Goal: Communication & Community: Ask a question

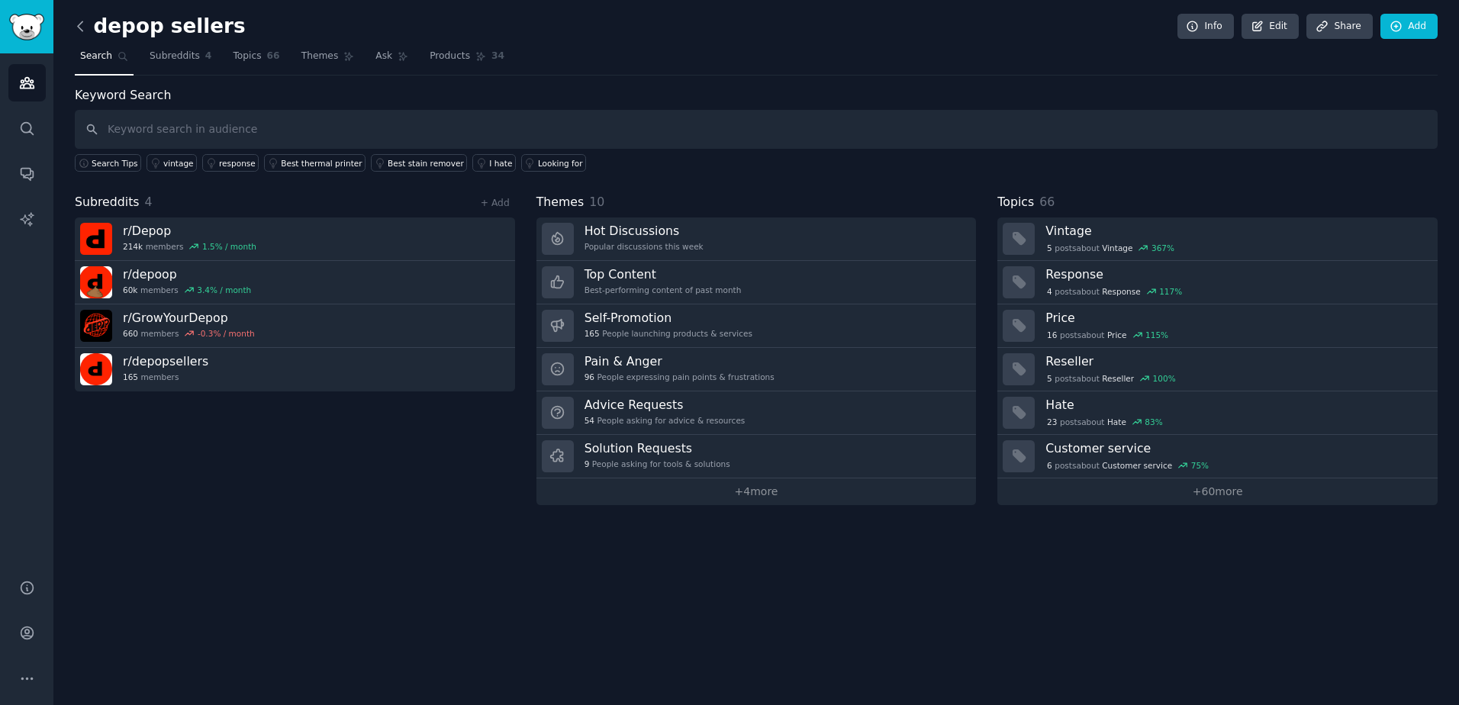
click at [84, 29] on icon at bounding box center [80, 26] width 16 height 16
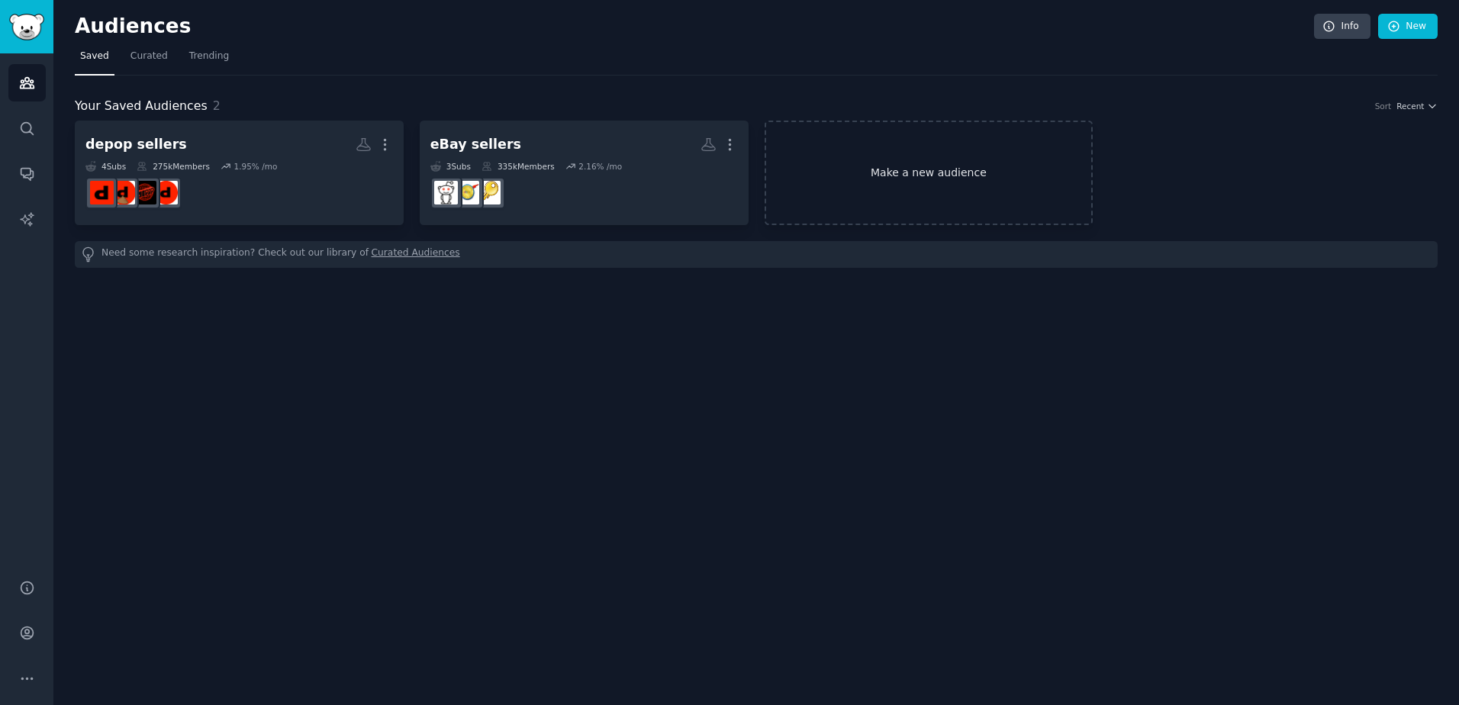
click at [924, 162] on link "Make a new audience" at bounding box center [928, 173] width 329 height 105
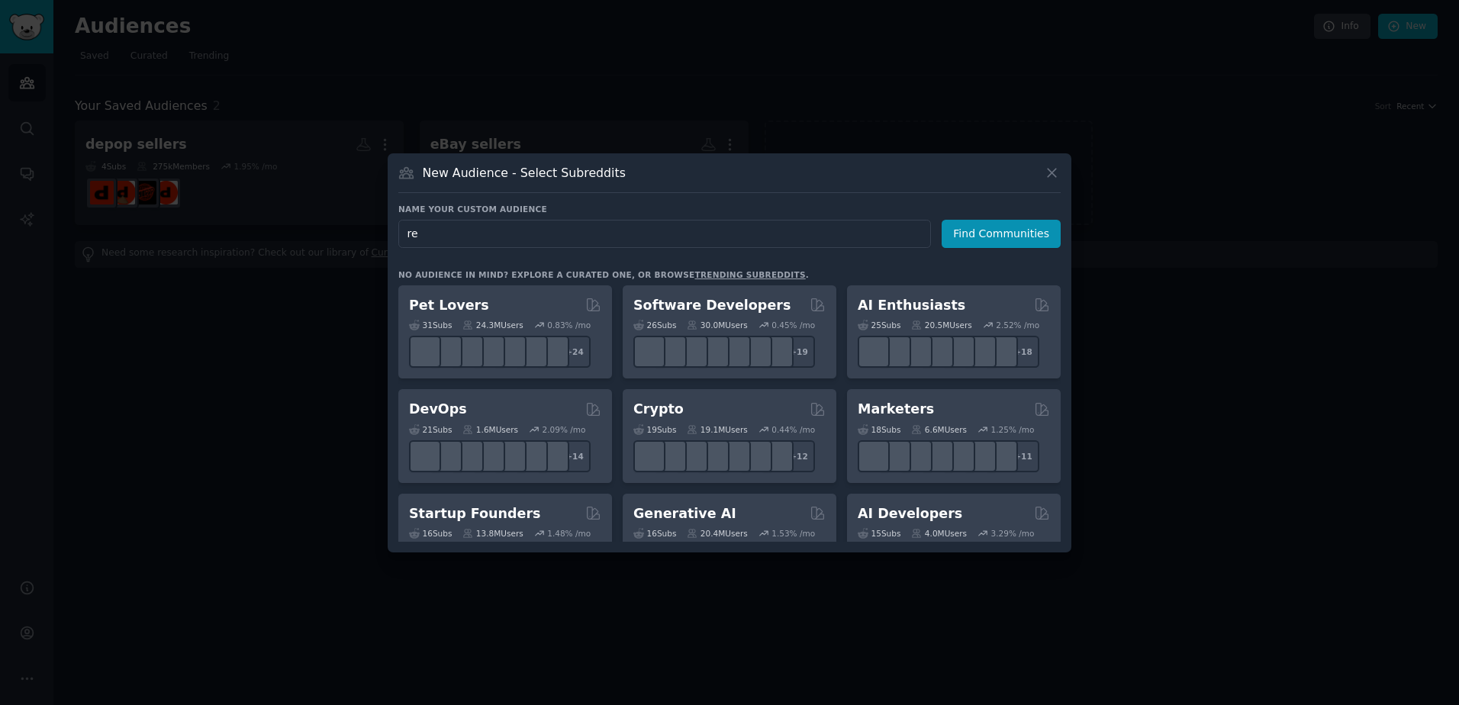
type input "r"
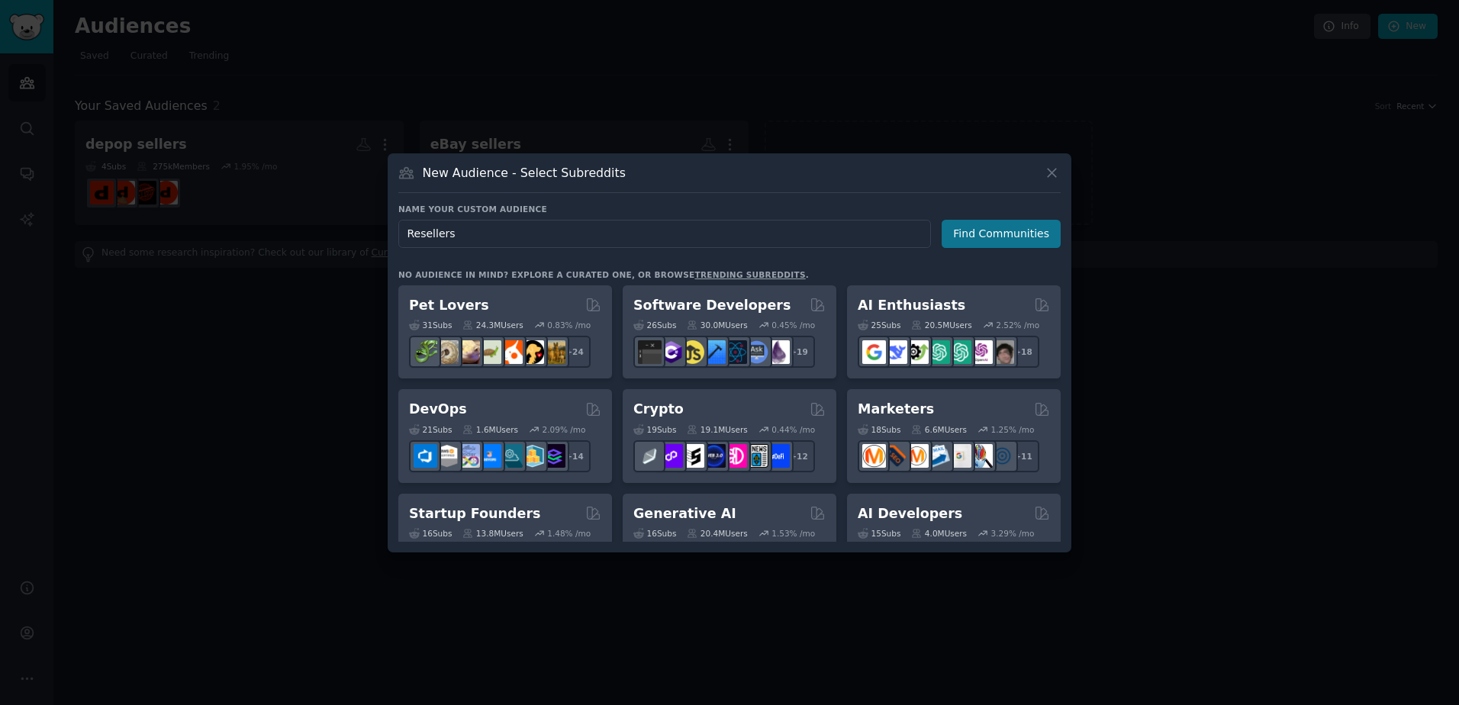
type input "Resellers"
click at [1004, 243] on button "Find Communities" at bounding box center [1000, 234] width 119 height 28
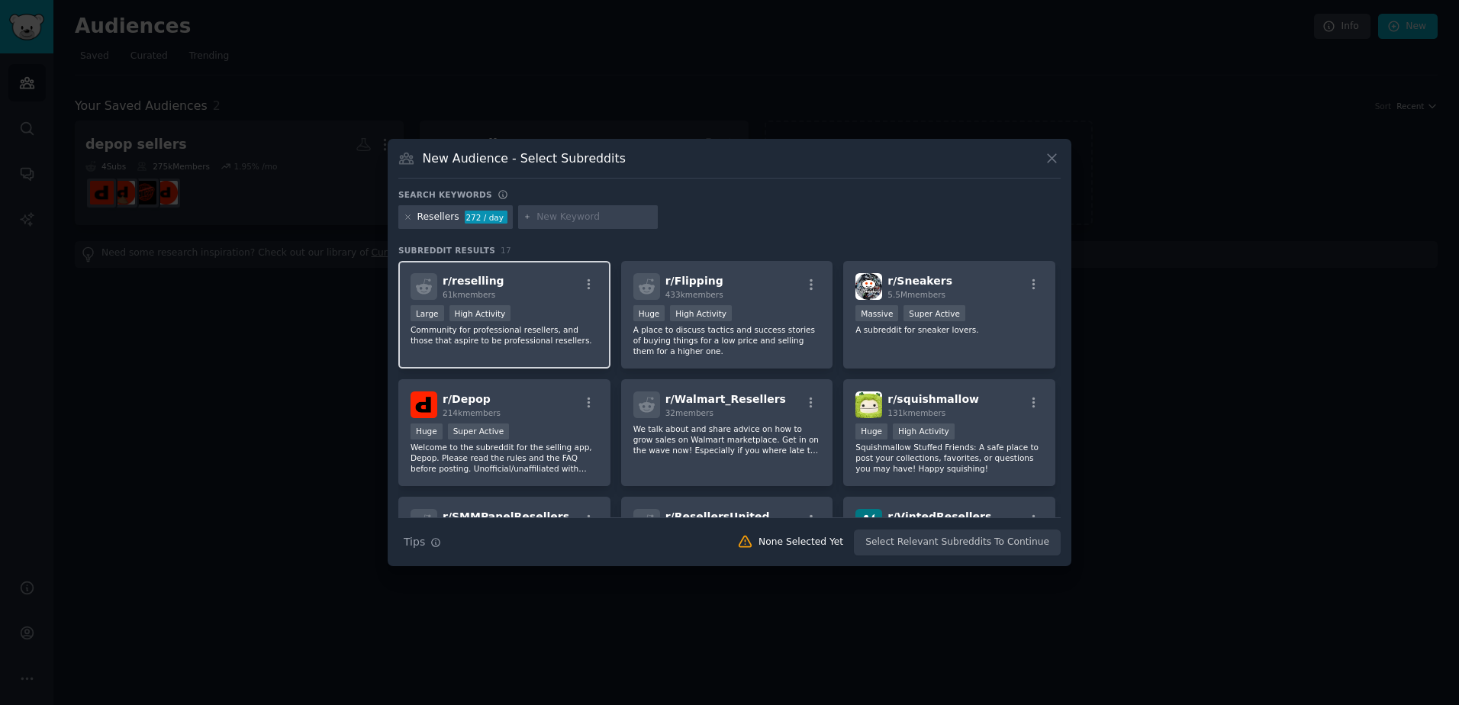
click at [533, 278] on div "r/ reselling 61k members" at bounding box center [504, 286] width 188 height 27
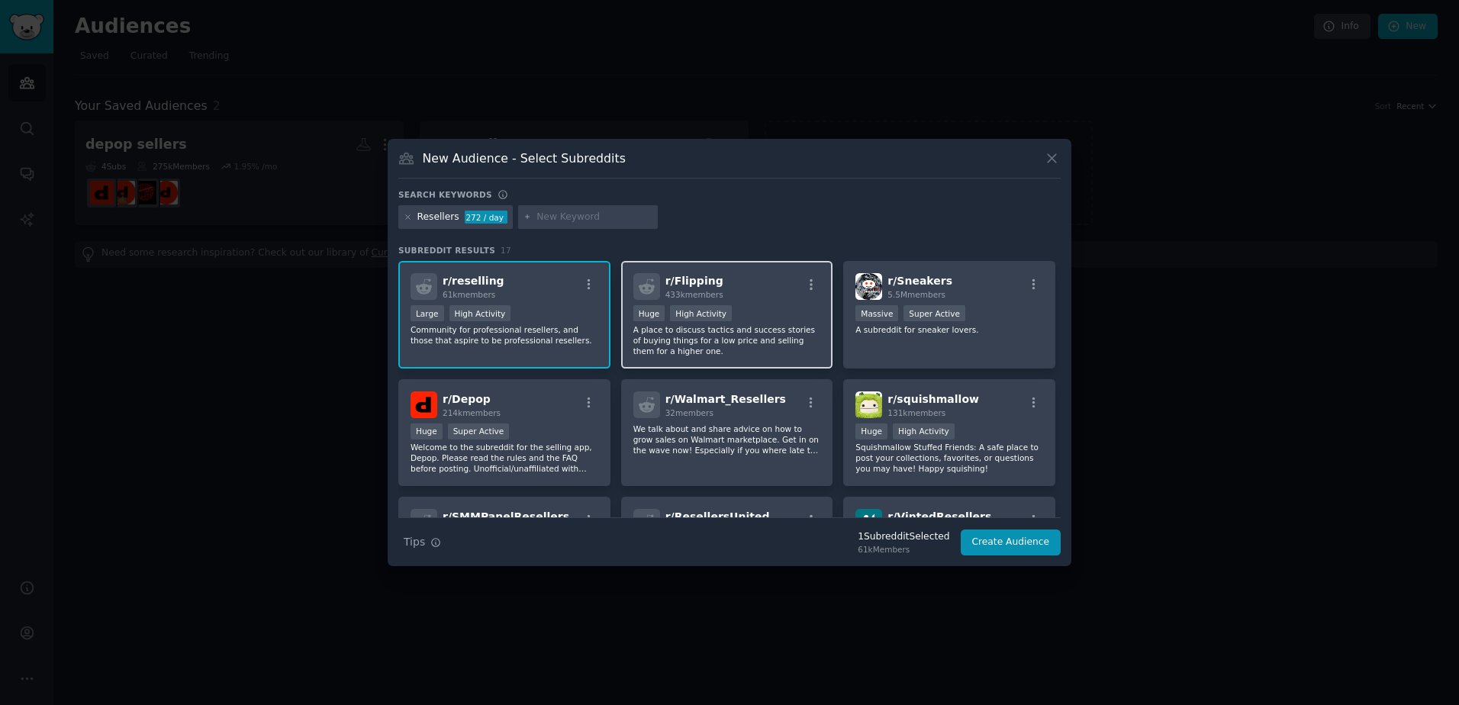
click at [754, 305] on div "Huge High Activity" at bounding box center [727, 314] width 188 height 19
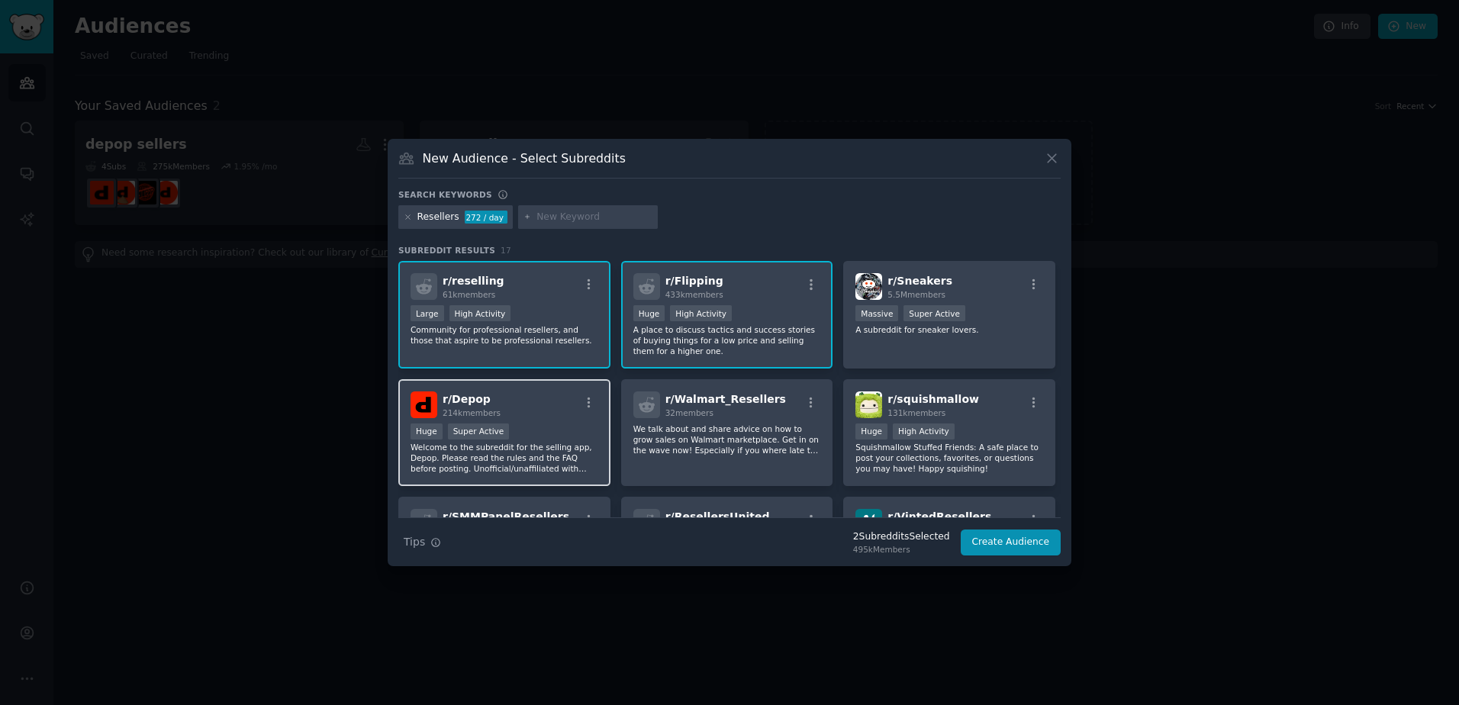
click at [558, 423] on div "Huge Super Active" at bounding box center [504, 432] width 188 height 19
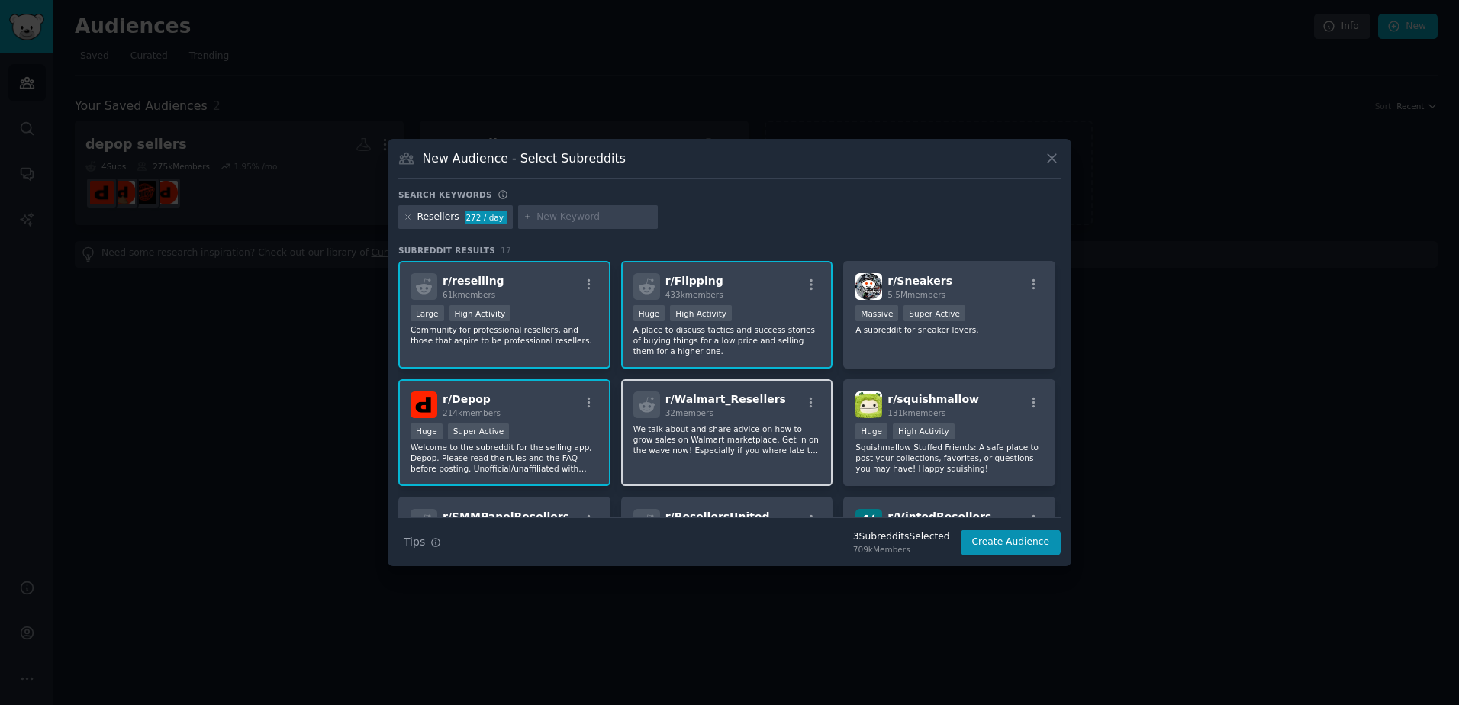
click at [777, 409] on div "r/ Walmart_Resellers 32 members" at bounding box center [727, 404] width 188 height 27
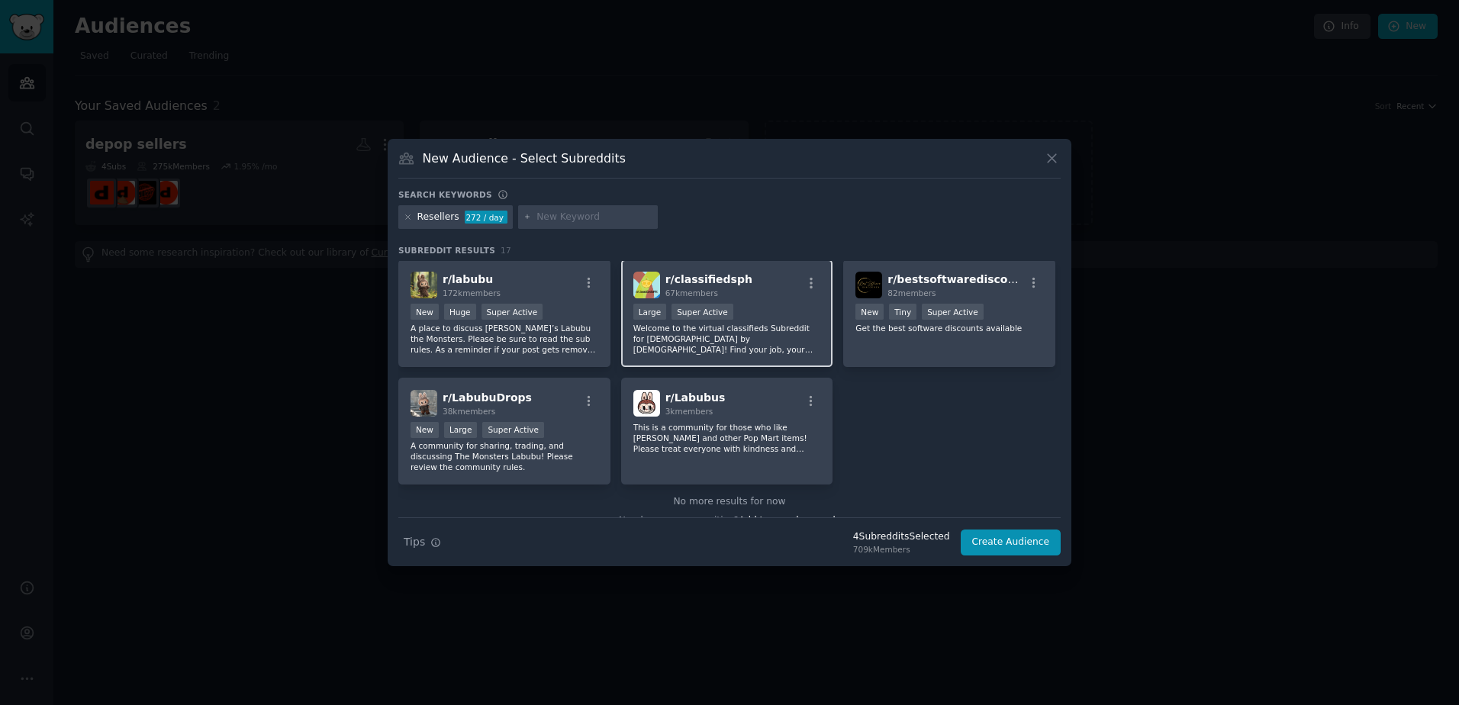
scroll to position [494, 0]
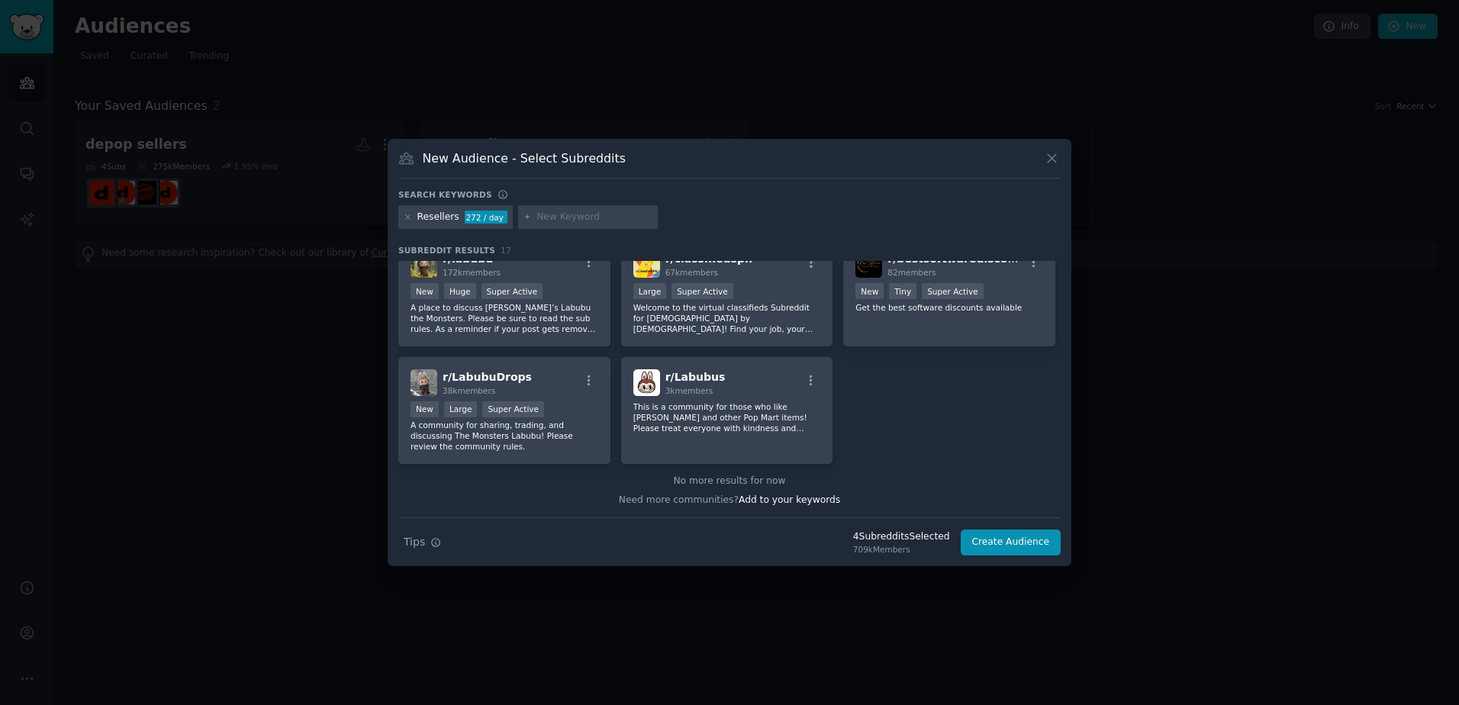
click at [565, 211] on input "text" at bounding box center [594, 218] width 116 height 14
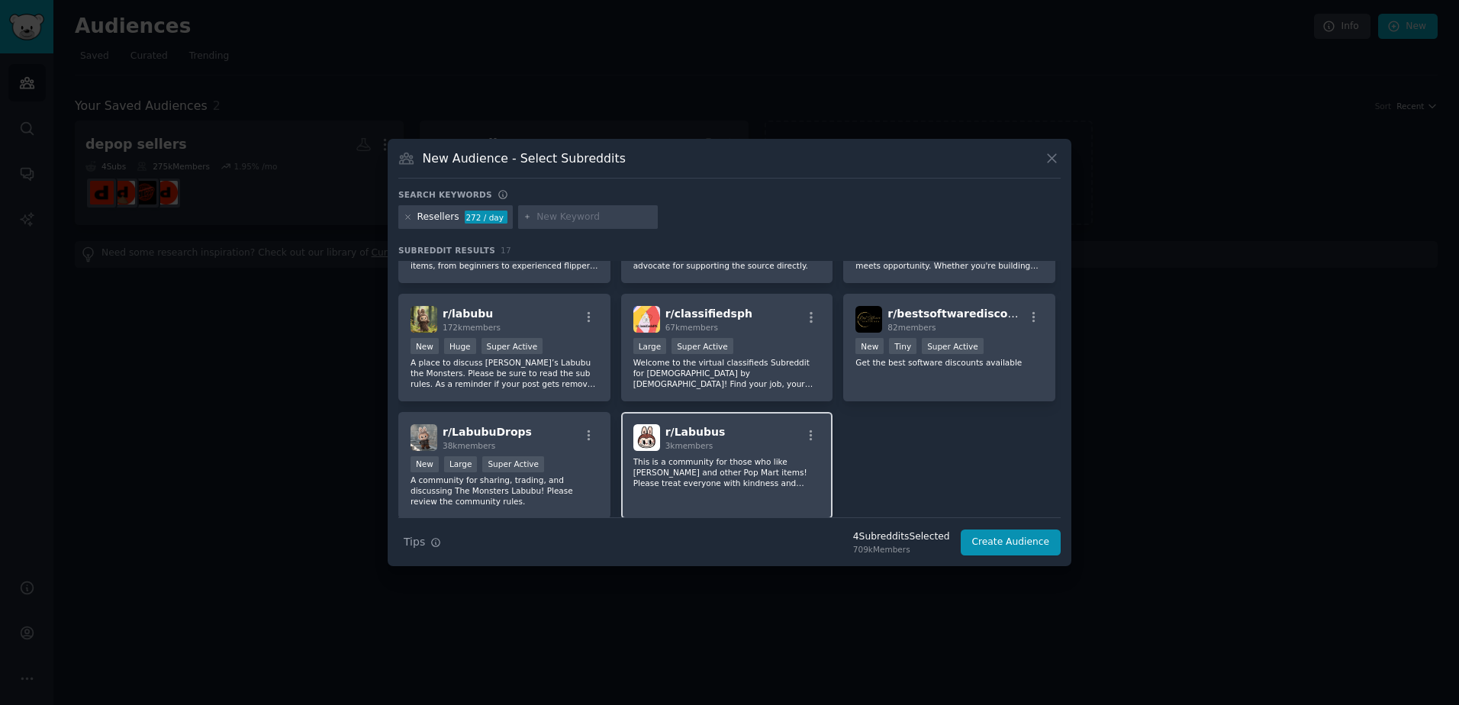
scroll to position [341, 0]
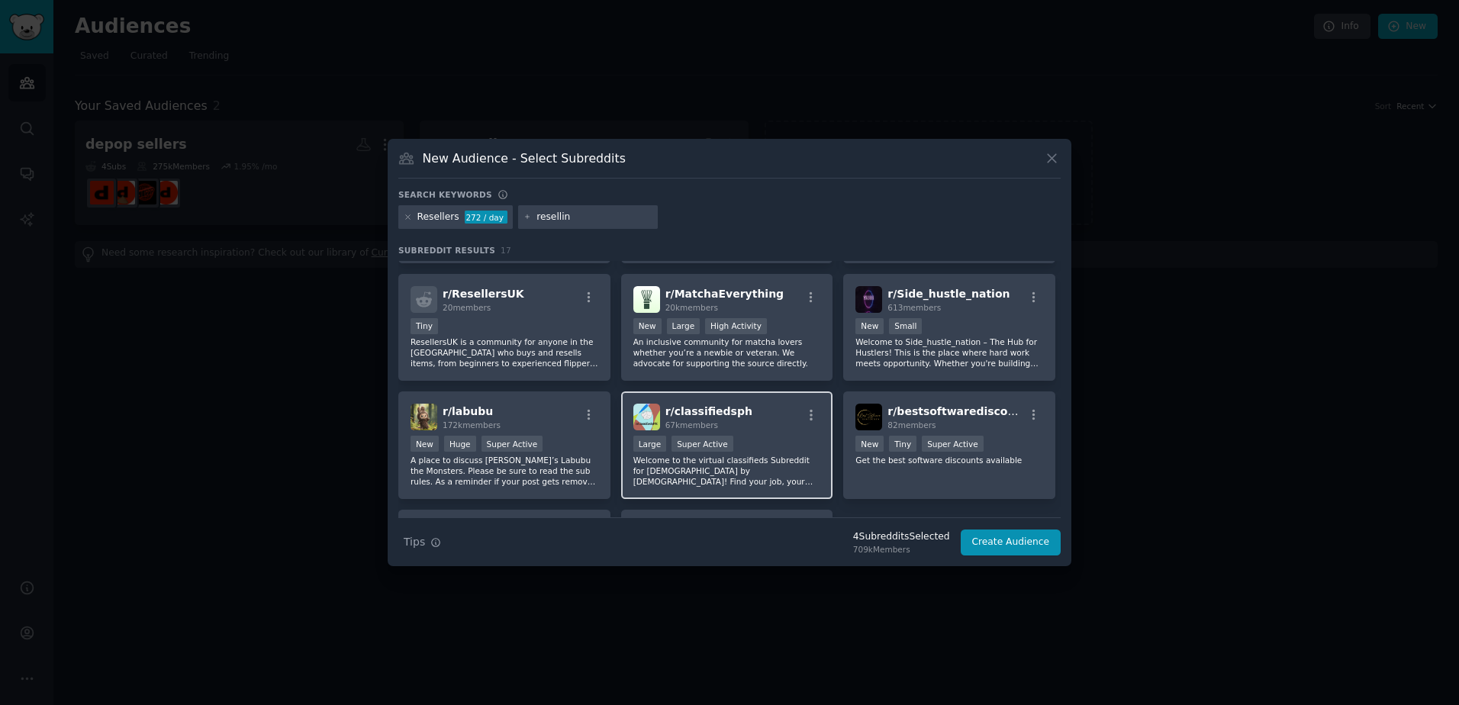
type input "reselling"
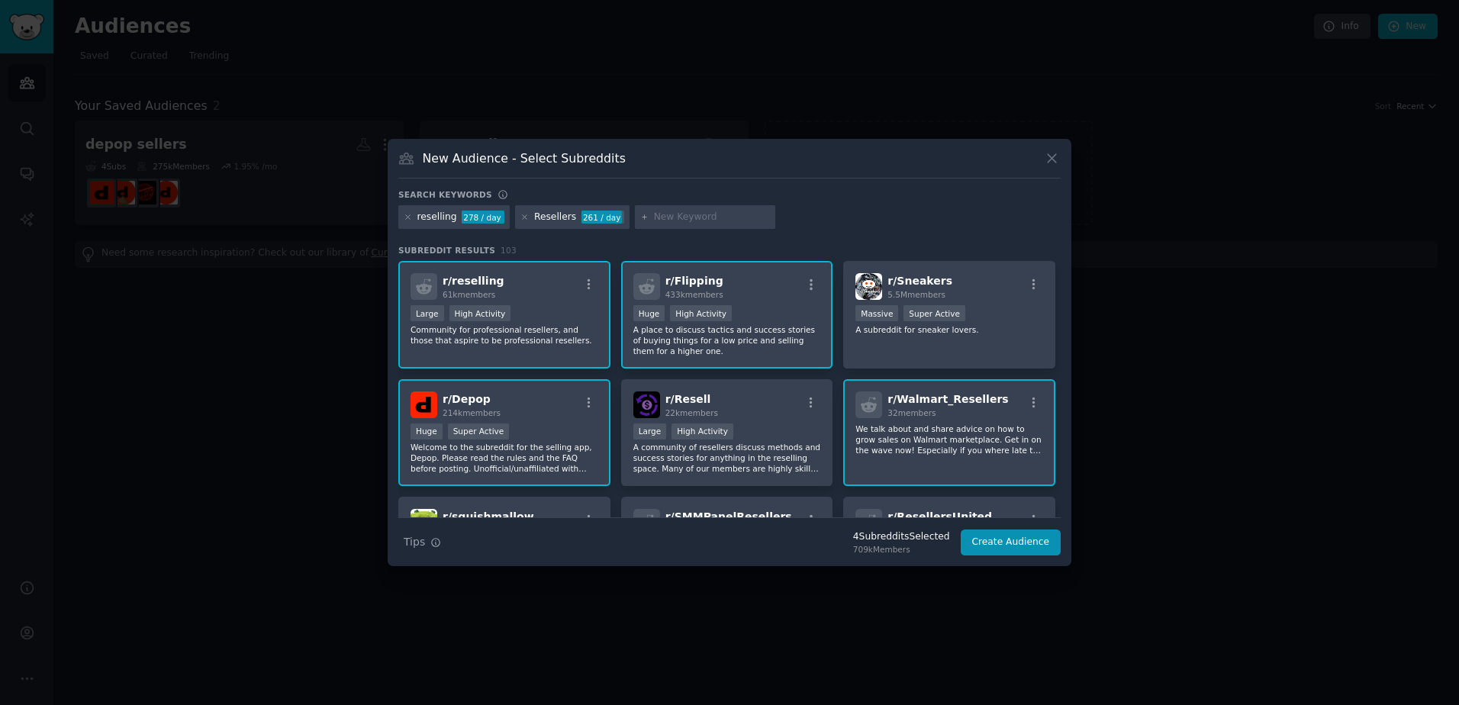
click at [753, 317] on div "Huge High Activity" at bounding box center [727, 314] width 188 height 19
click at [775, 296] on div "r/ Flipping 433k members" at bounding box center [727, 286] width 188 height 27
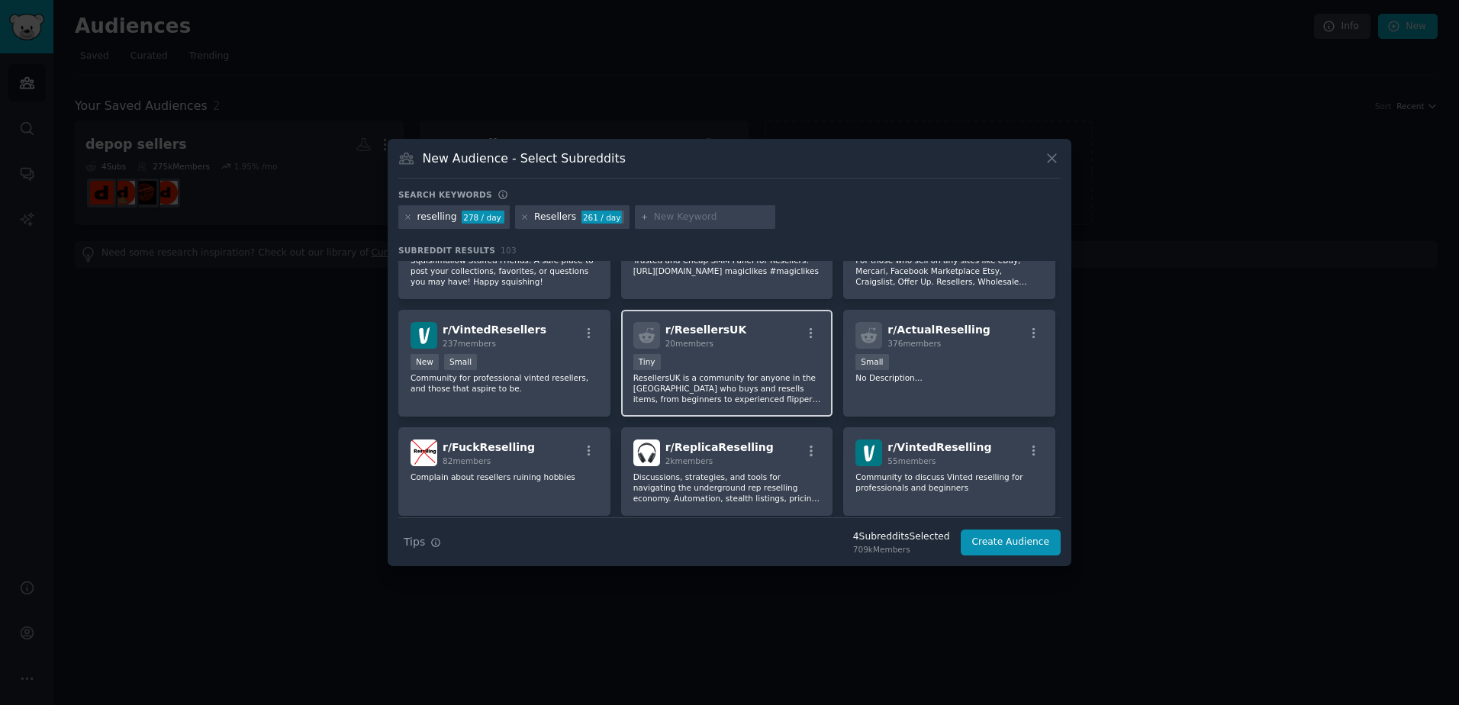
scroll to position [381, 0]
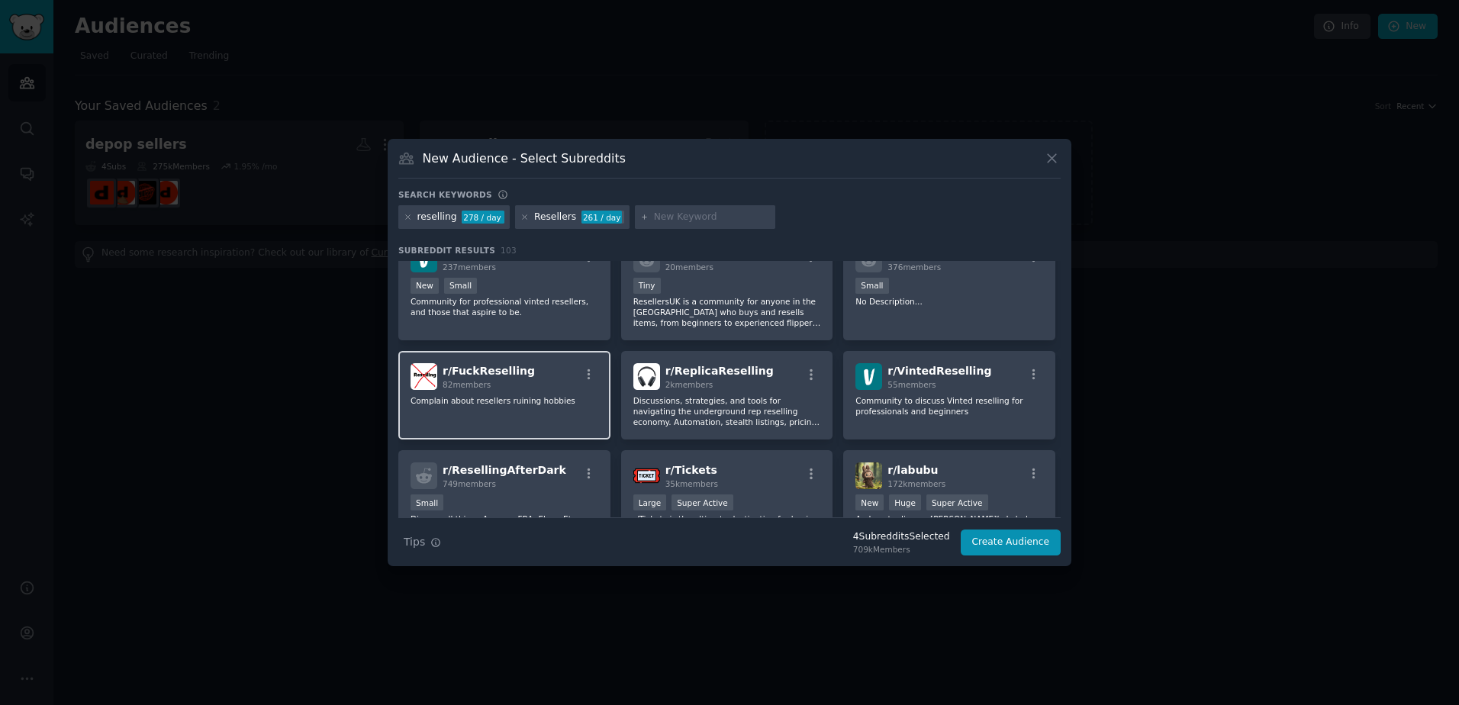
click at [494, 413] on div "r/ FuckReselling 82 members Complain about resellers ruining hobbies" at bounding box center [504, 395] width 212 height 88
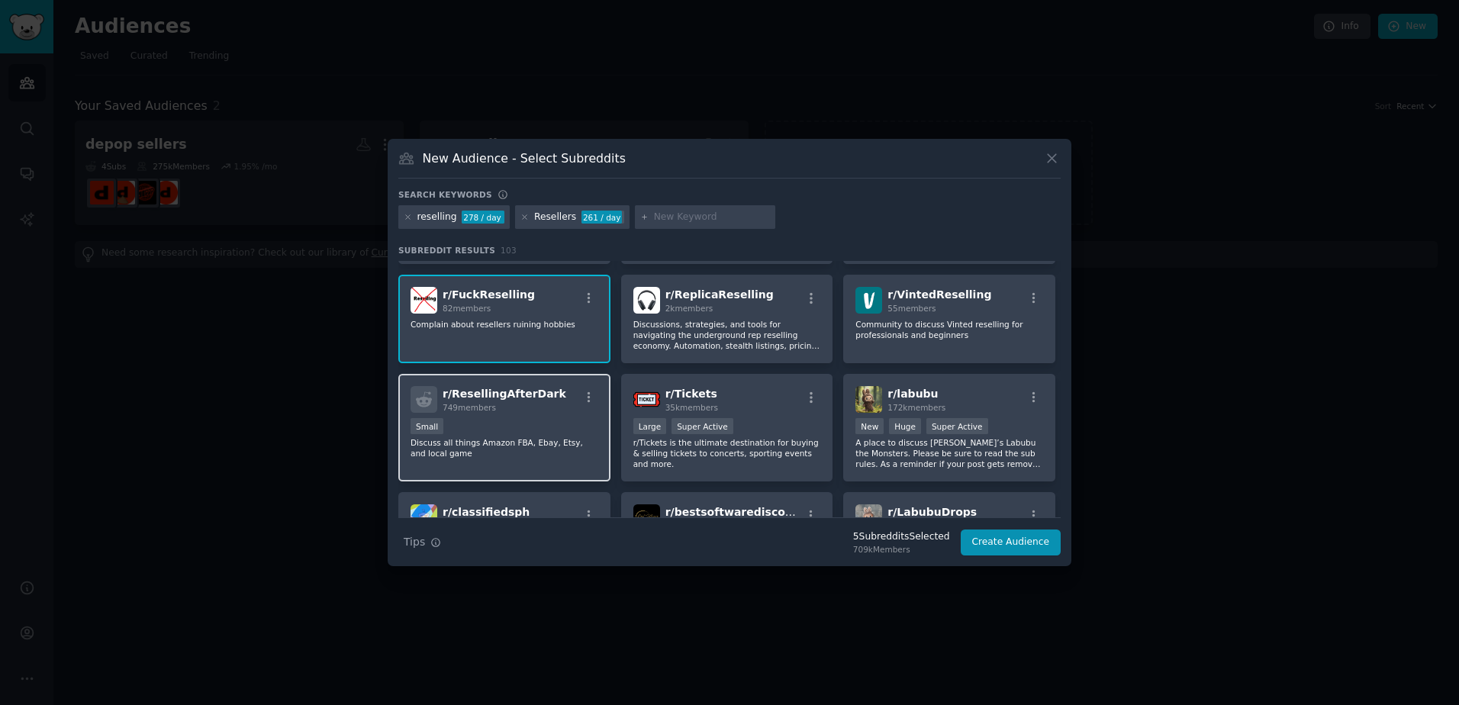
click at [508, 449] on p "Discuss all things Amazon FBA, Ebay, Etsy, and local game" at bounding box center [504, 447] width 188 height 21
drag, startPoint x: 508, startPoint y: 449, endPoint x: 963, endPoint y: 198, distance: 519.4
click at [963, 198] on div "Search keywords" at bounding box center [729, 197] width 662 height 16
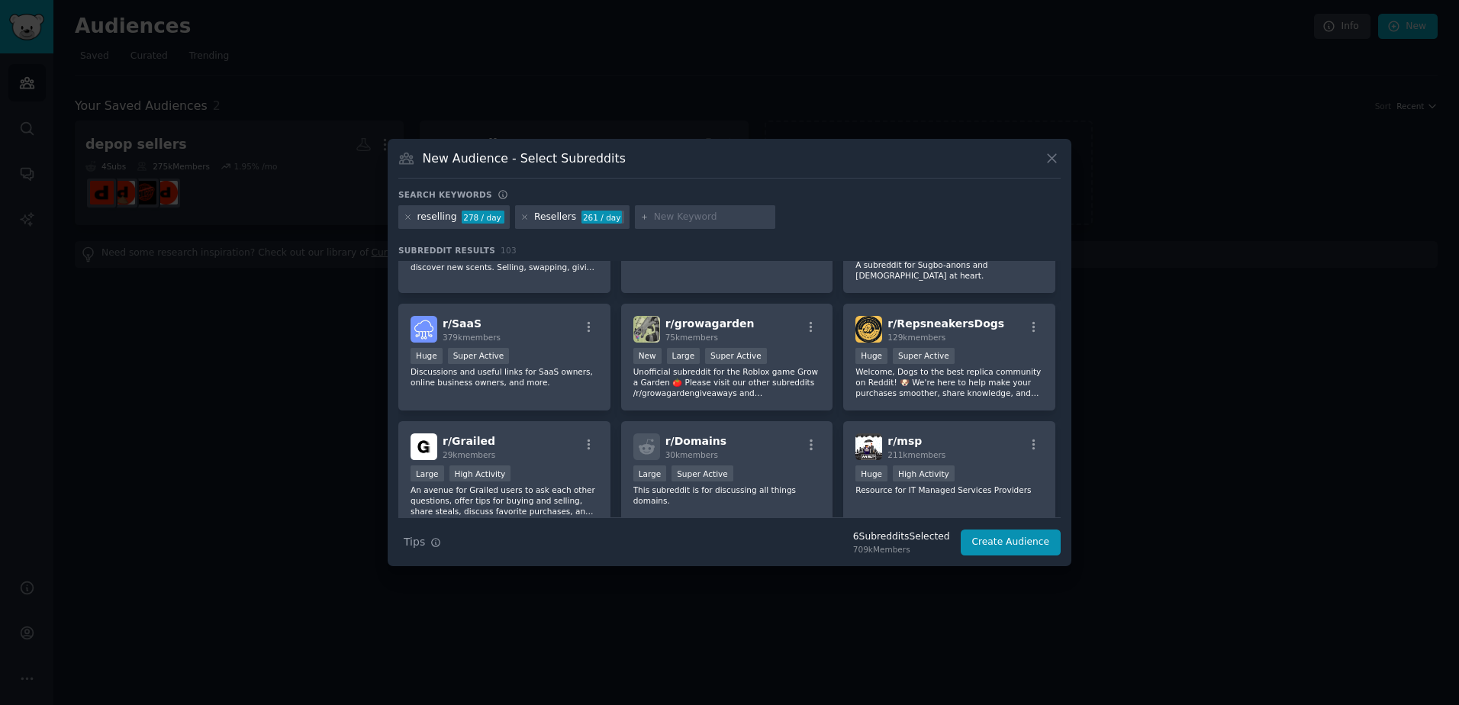
scroll to position [1907, 0]
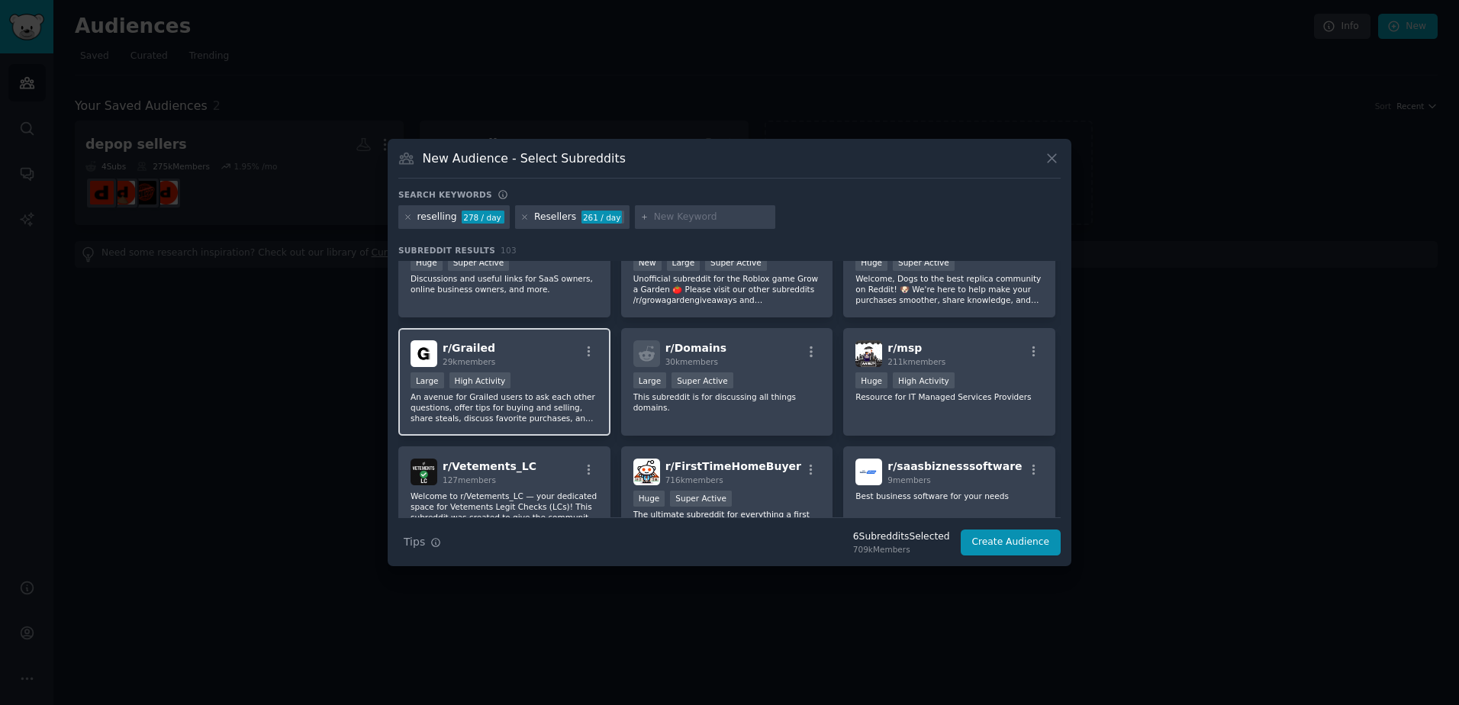
click at [556, 410] on p "An avenue for Grailed users to ask each other questions, offer tips for buying …" at bounding box center [504, 407] width 188 height 32
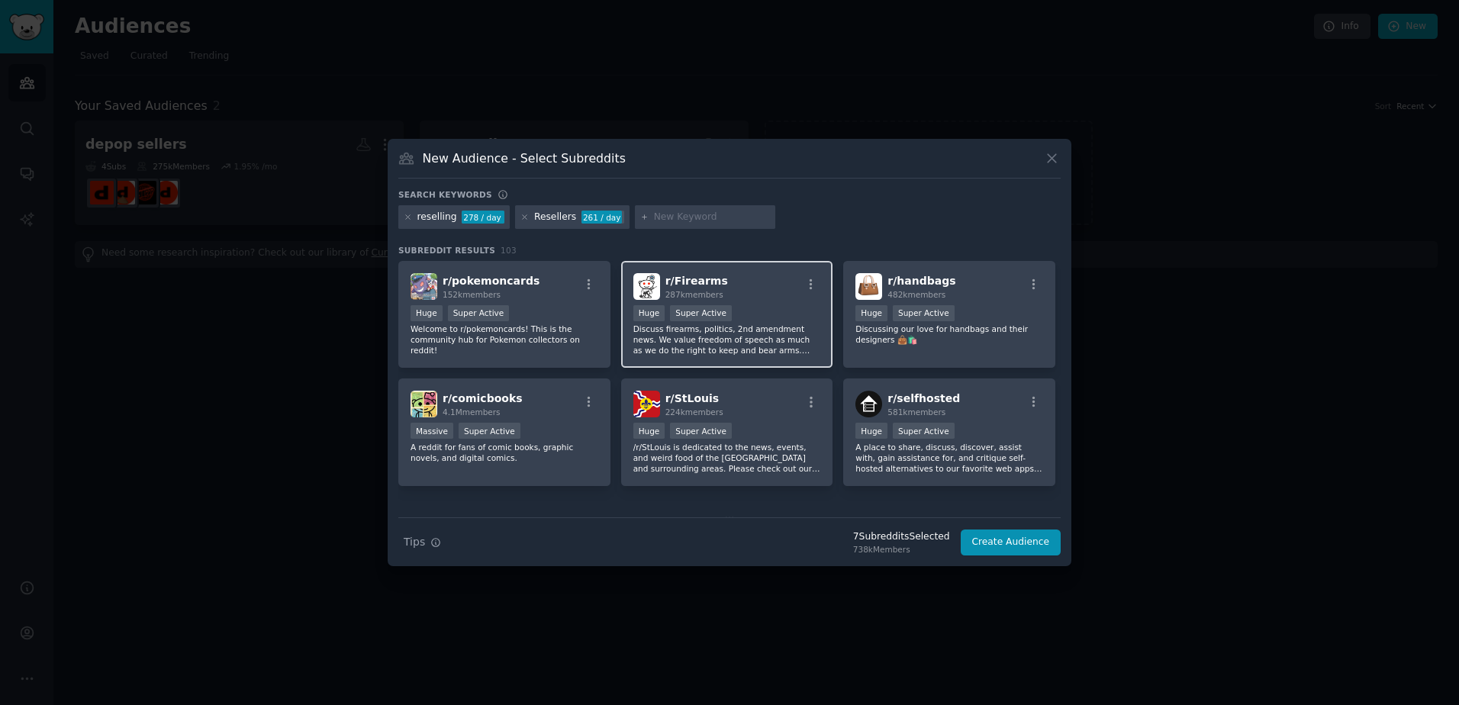
scroll to position [2811, 0]
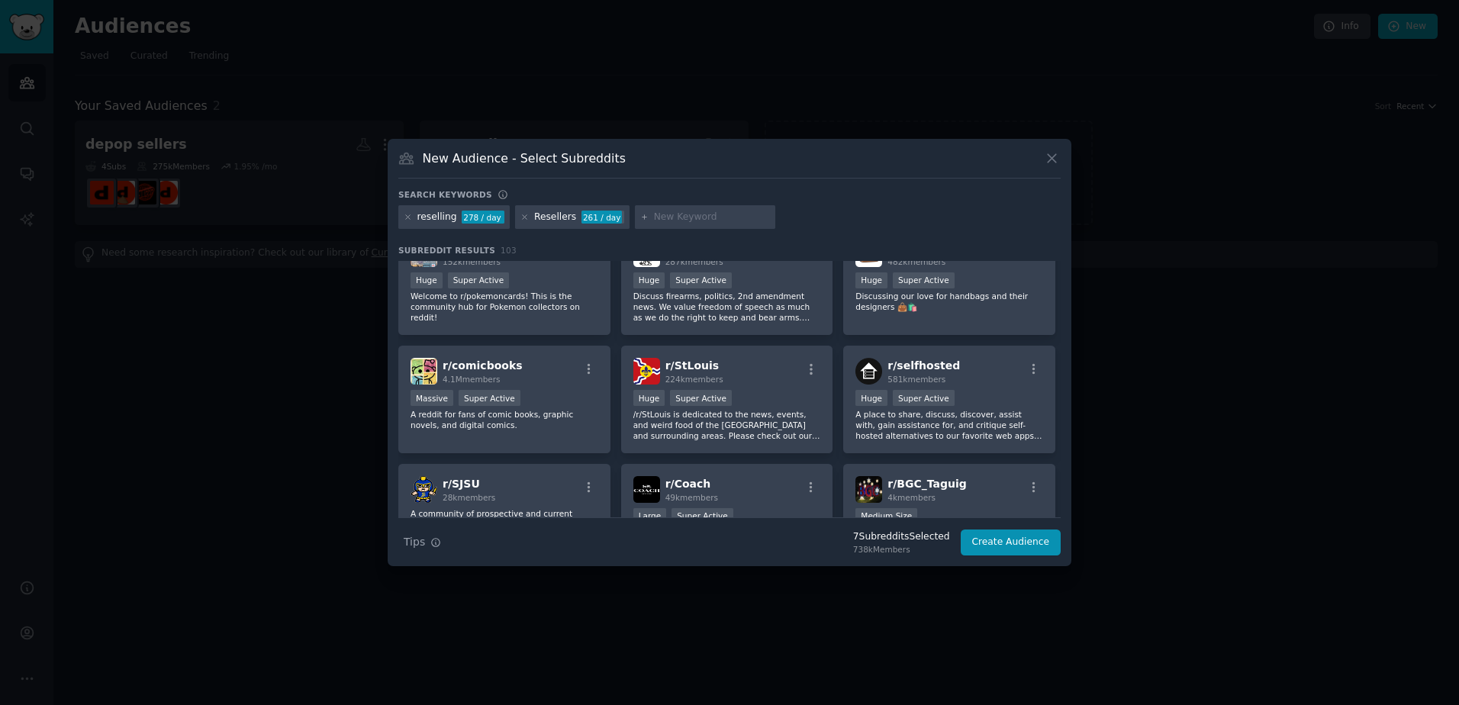
click at [704, 221] on input "text" at bounding box center [712, 218] width 116 height 14
type input "poshmark"
click at [809, 217] on div "reselling 278 / day Resellers 261 / day poshmark" at bounding box center [729, 220] width 662 height 30
click at [640, 217] on icon at bounding box center [644, 217] width 8 height 8
click at [692, 211] on input "poshmark" at bounding box center [712, 218] width 116 height 14
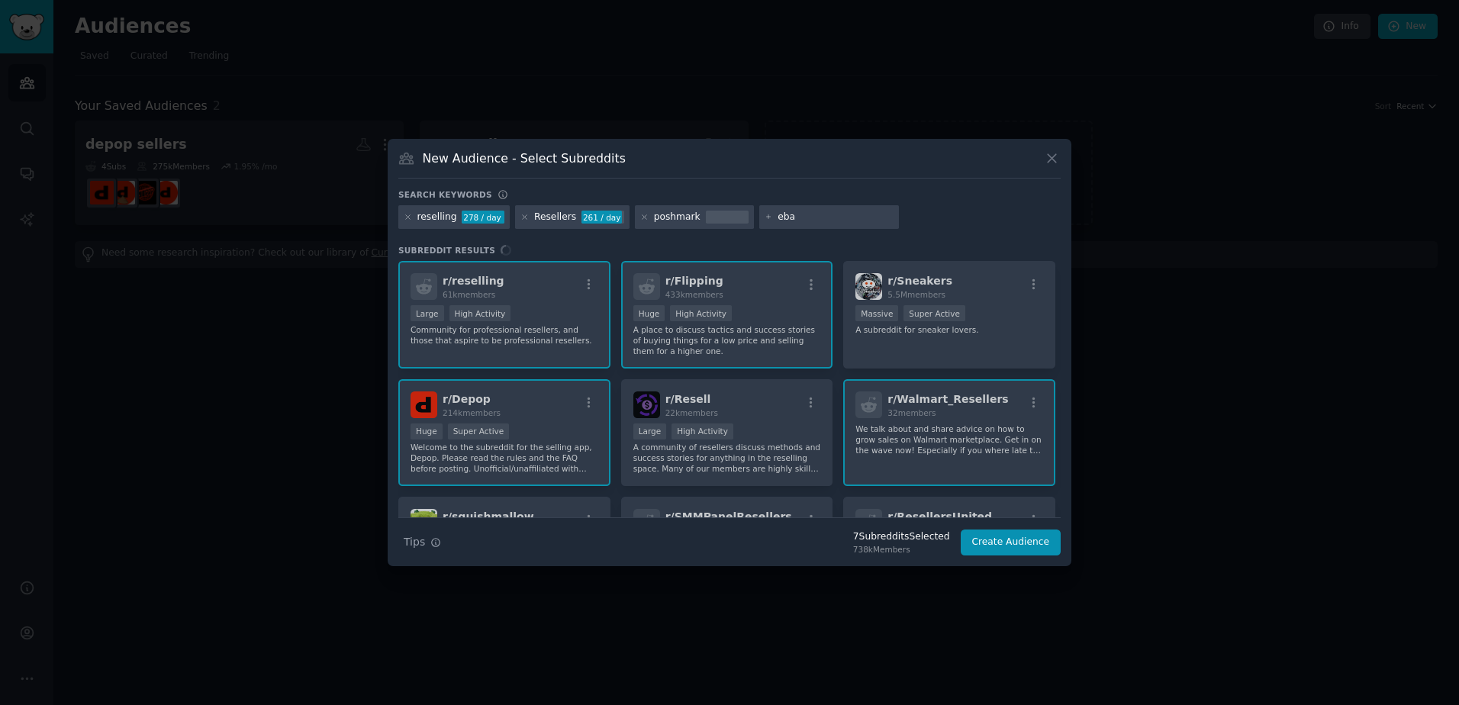
type input "ebay"
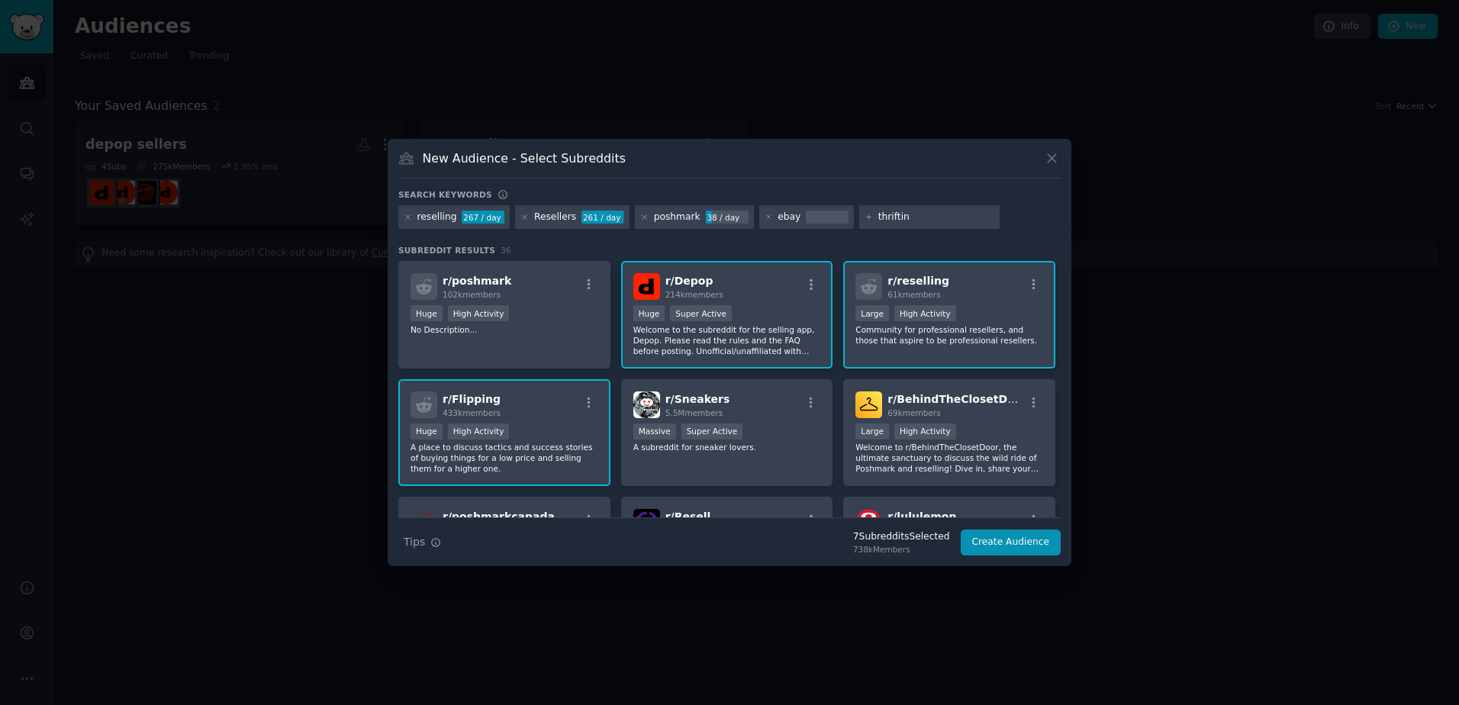
type input "thrifting"
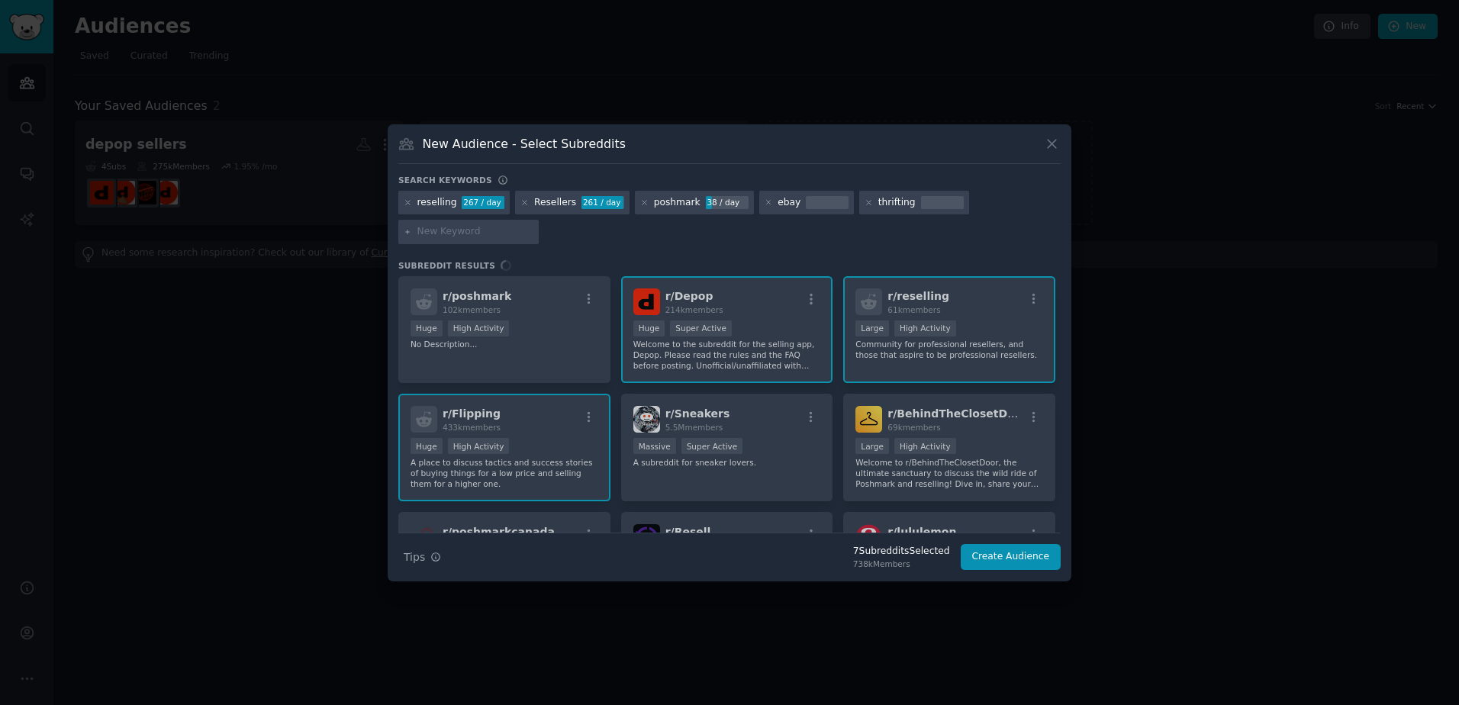
click at [535, 327] on div "r/ poshmark 102k members Huge High Activity No Description... r/ Depop 214k mem…" at bounding box center [729, 404] width 662 height 256
click at [554, 340] on div "r/ poshmark 102k members Huge High Activity No Description... r/ Depop 214k mem…" at bounding box center [729, 404] width 662 height 256
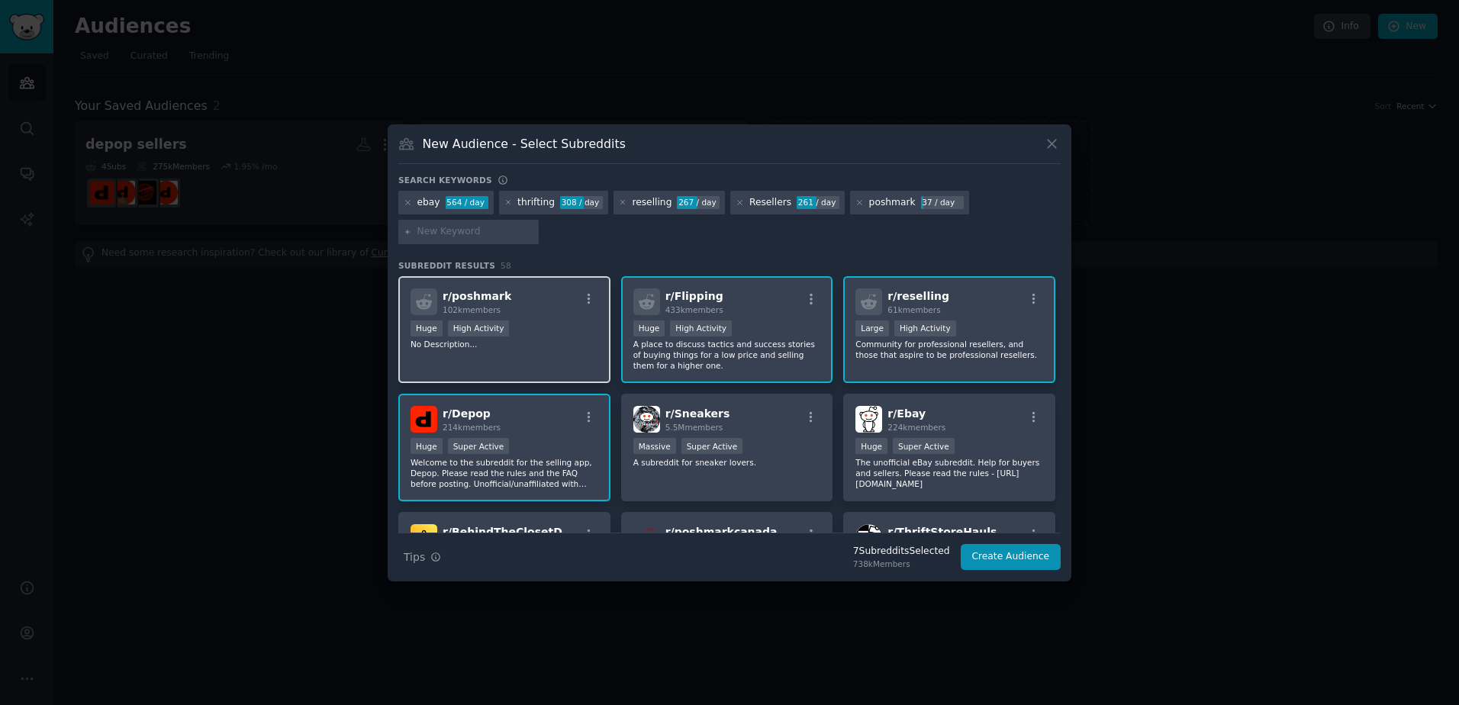
click at [556, 354] on div "r/ poshmark 102k members Huge High Activity No Description..." at bounding box center [504, 330] width 212 height 108
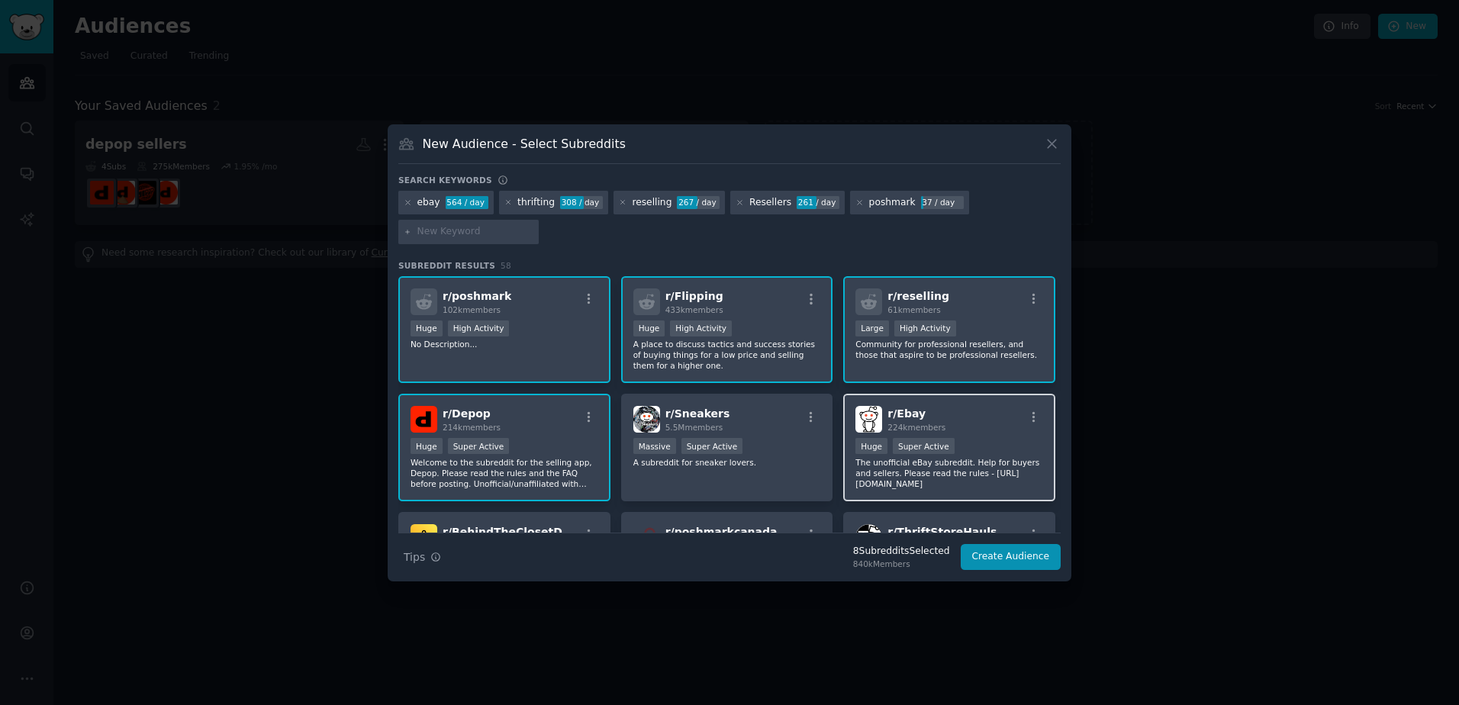
click at [1023, 459] on p "The unofficial eBay subreddit. Help for buyers and sellers. Please read the rul…" at bounding box center [949, 473] width 188 height 32
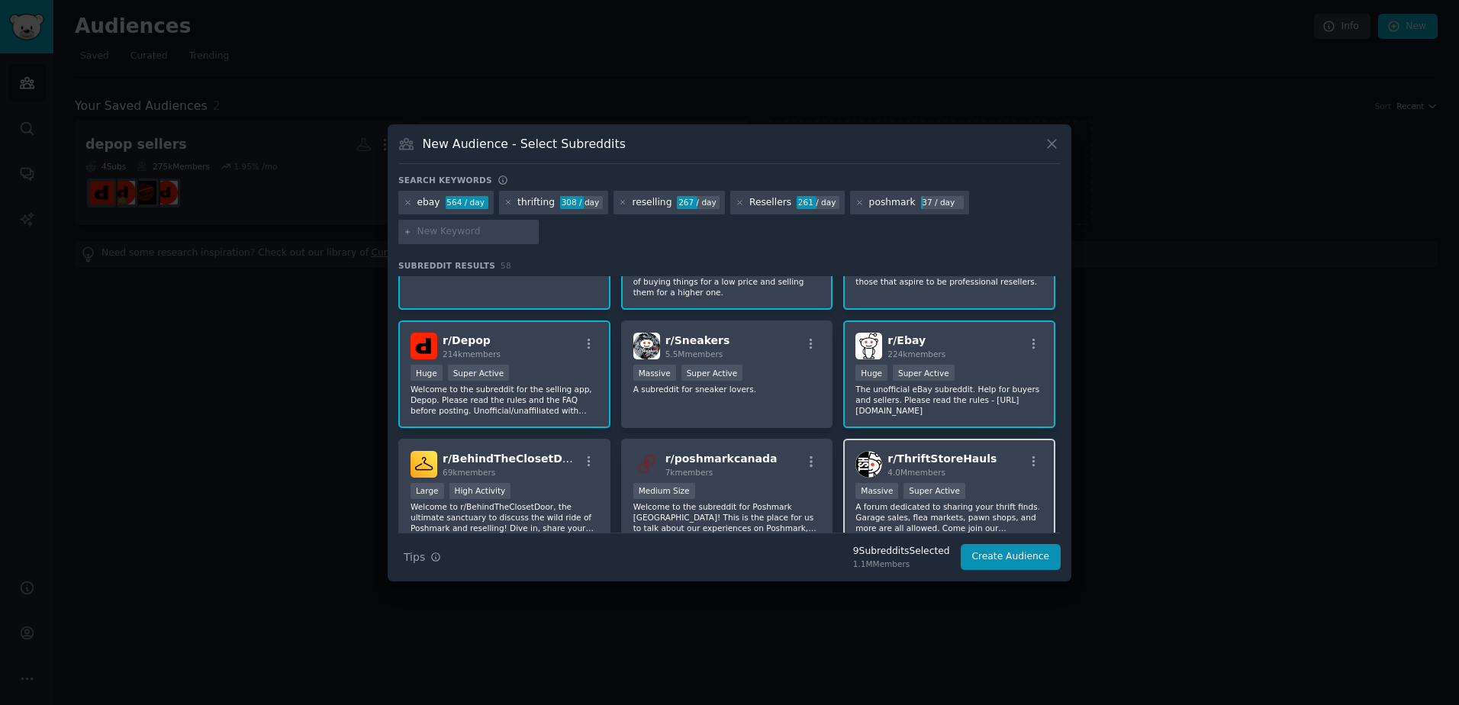
scroll to position [153, 0]
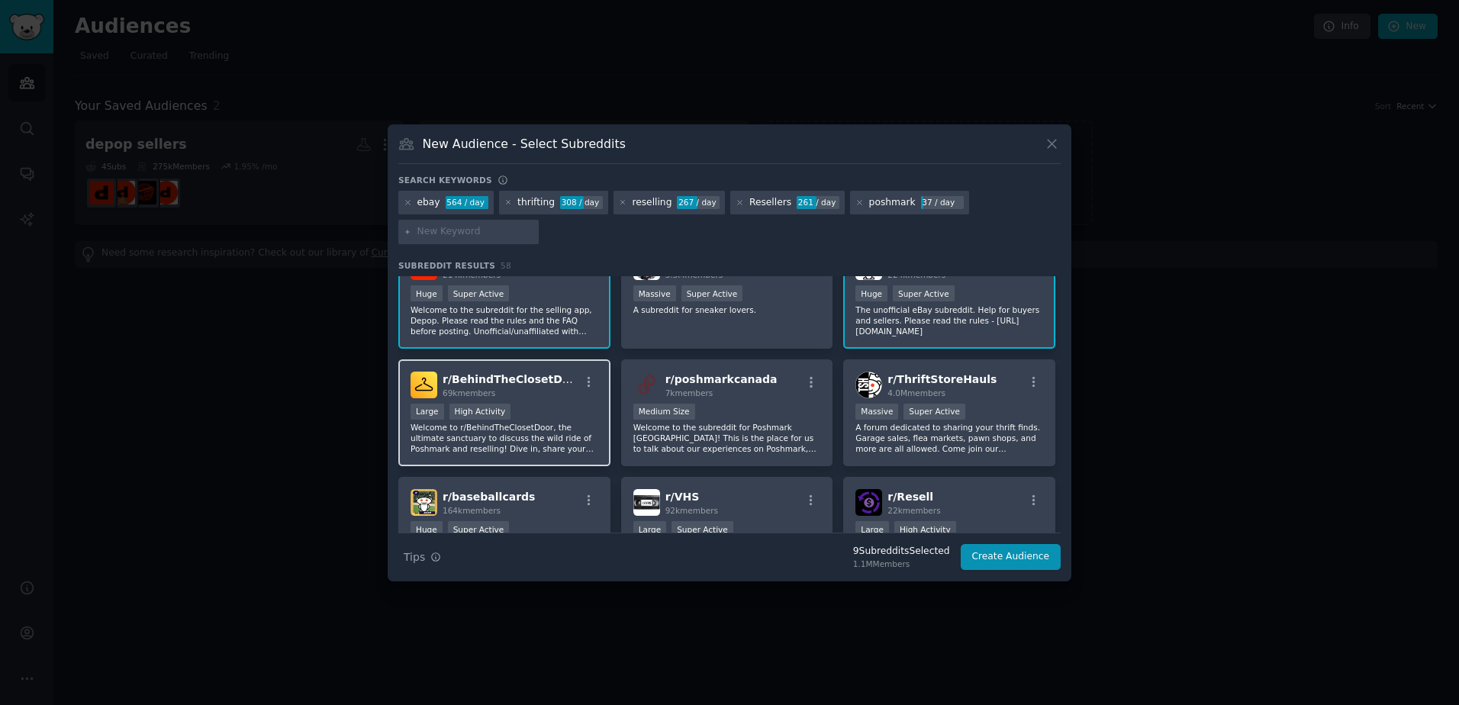
click at [540, 413] on div "Large High Activity" at bounding box center [504, 413] width 188 height 19
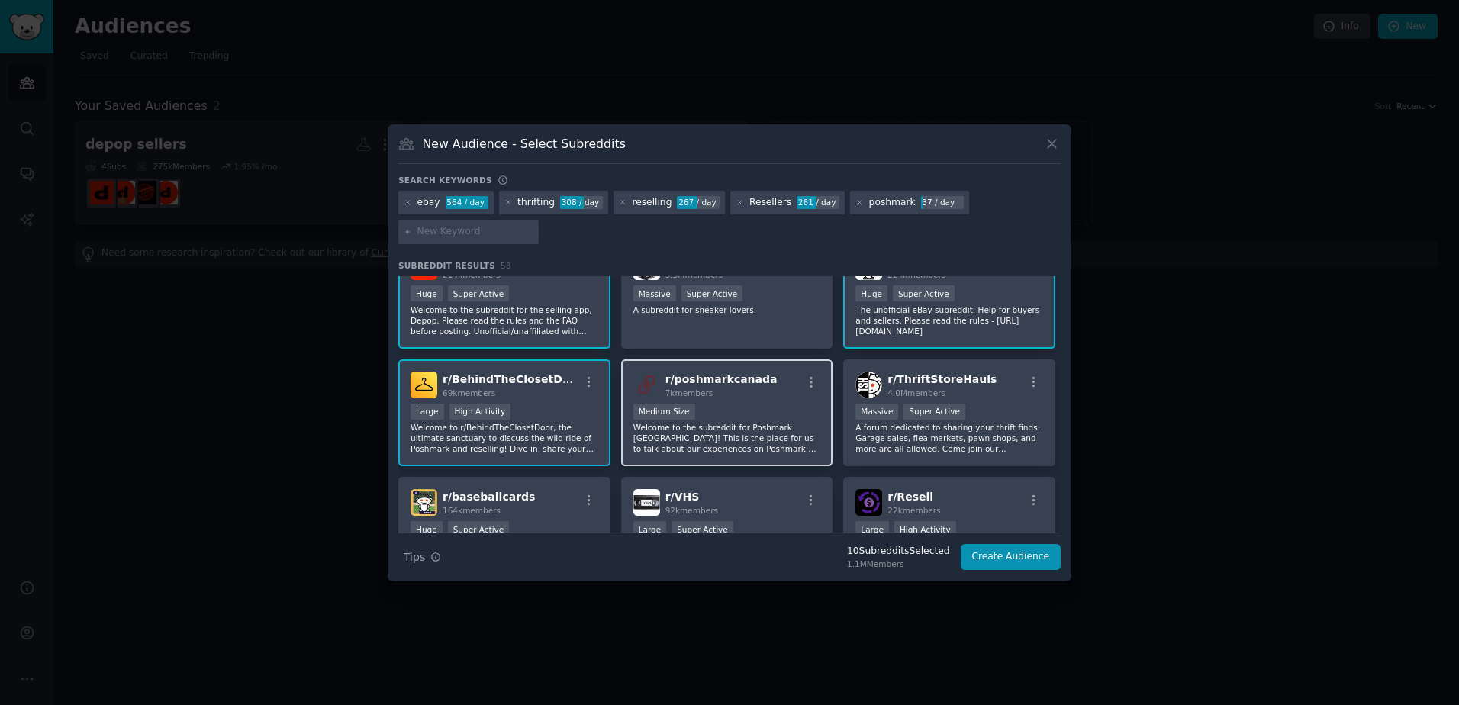
click at [722, 407] on div "1000 - 10,000 members Medium Size" at bounding box center [727, 413] width 188 height 19
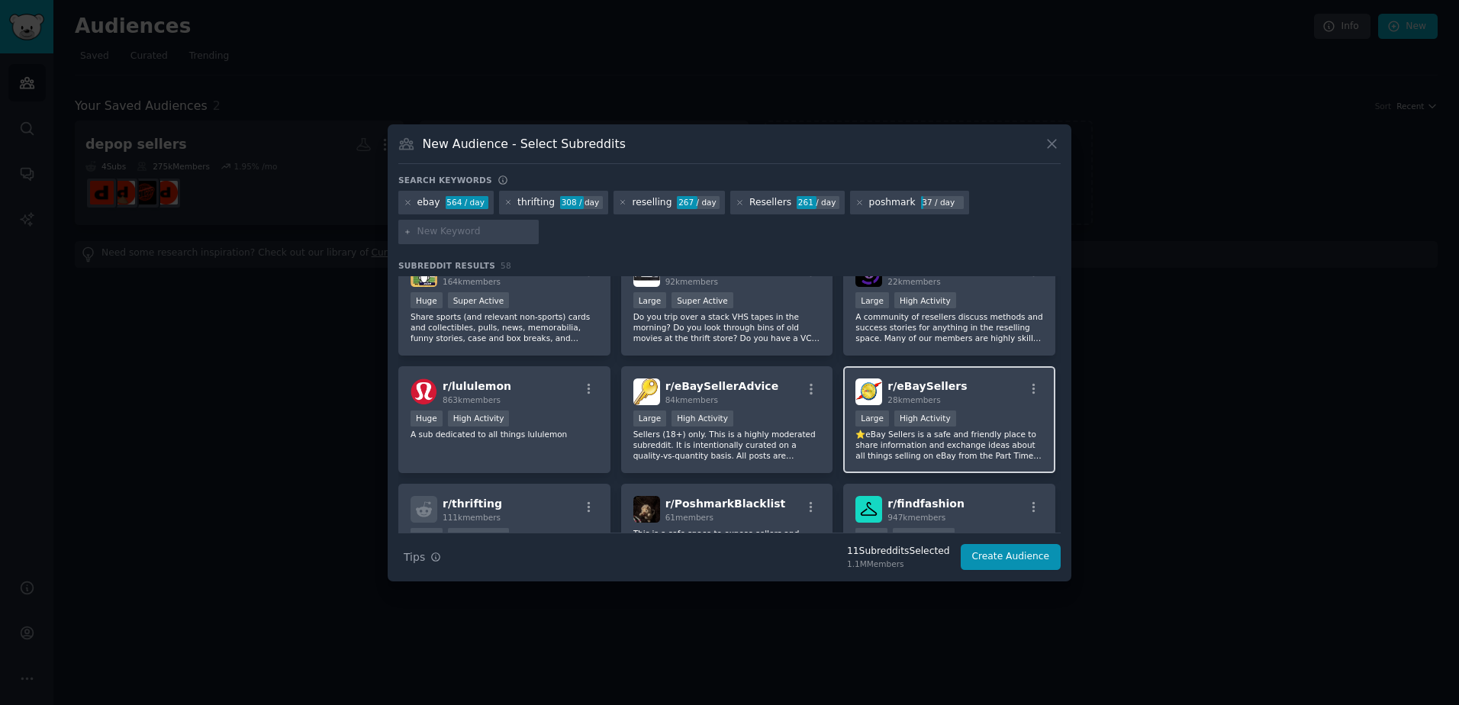
click at [1002, 417] on div "Large High Activity" at bounding box center [949, 419] width 188 height 19
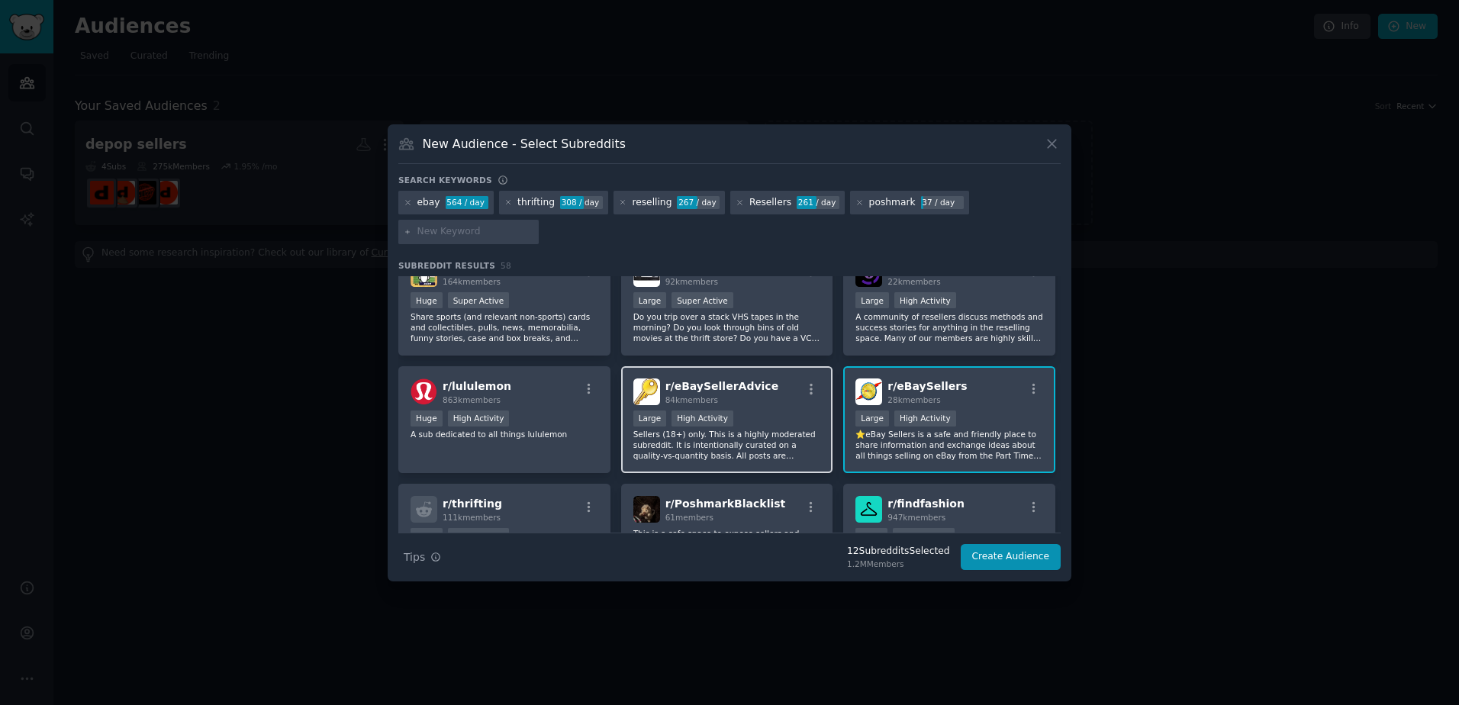
click at [772, 416] on div "Large High Activity" at bounding box center [727, 419] width 188 height 19
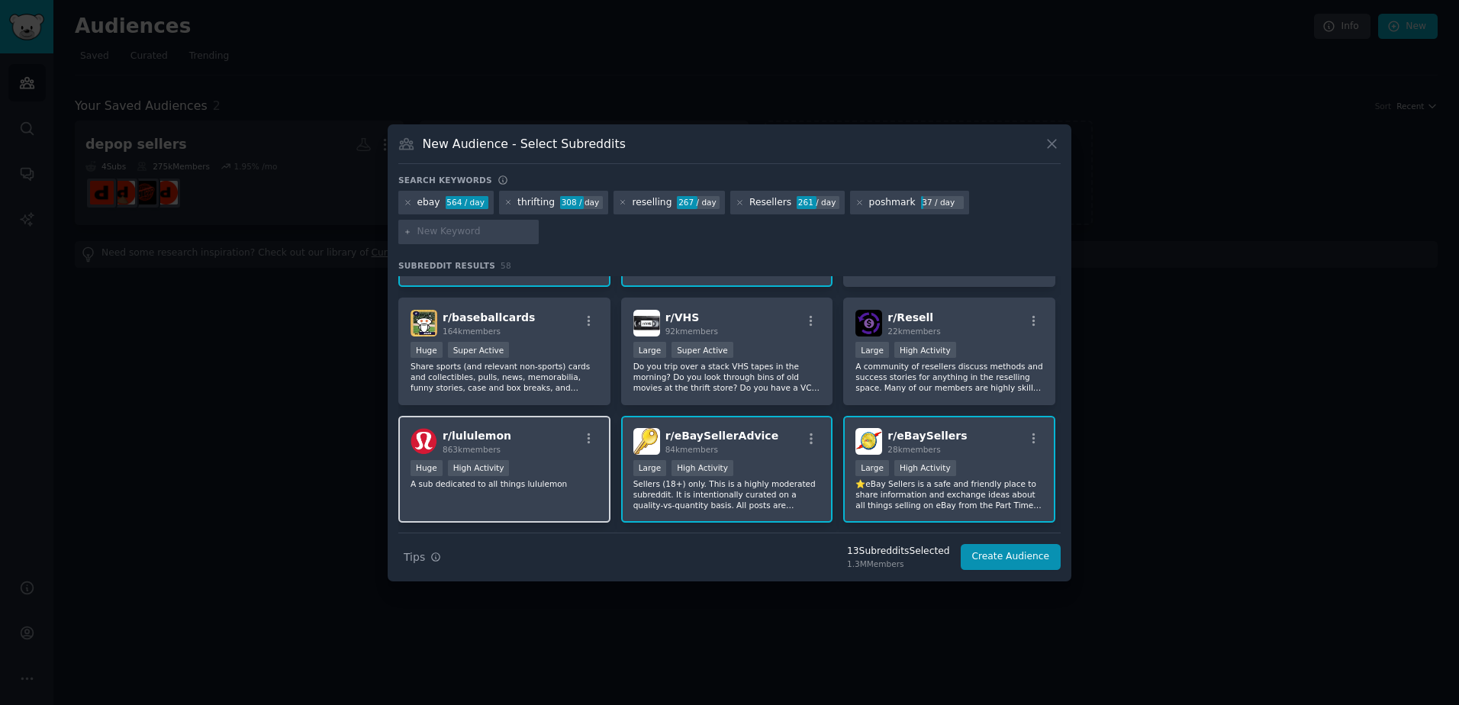
scroll to position [305, 0]
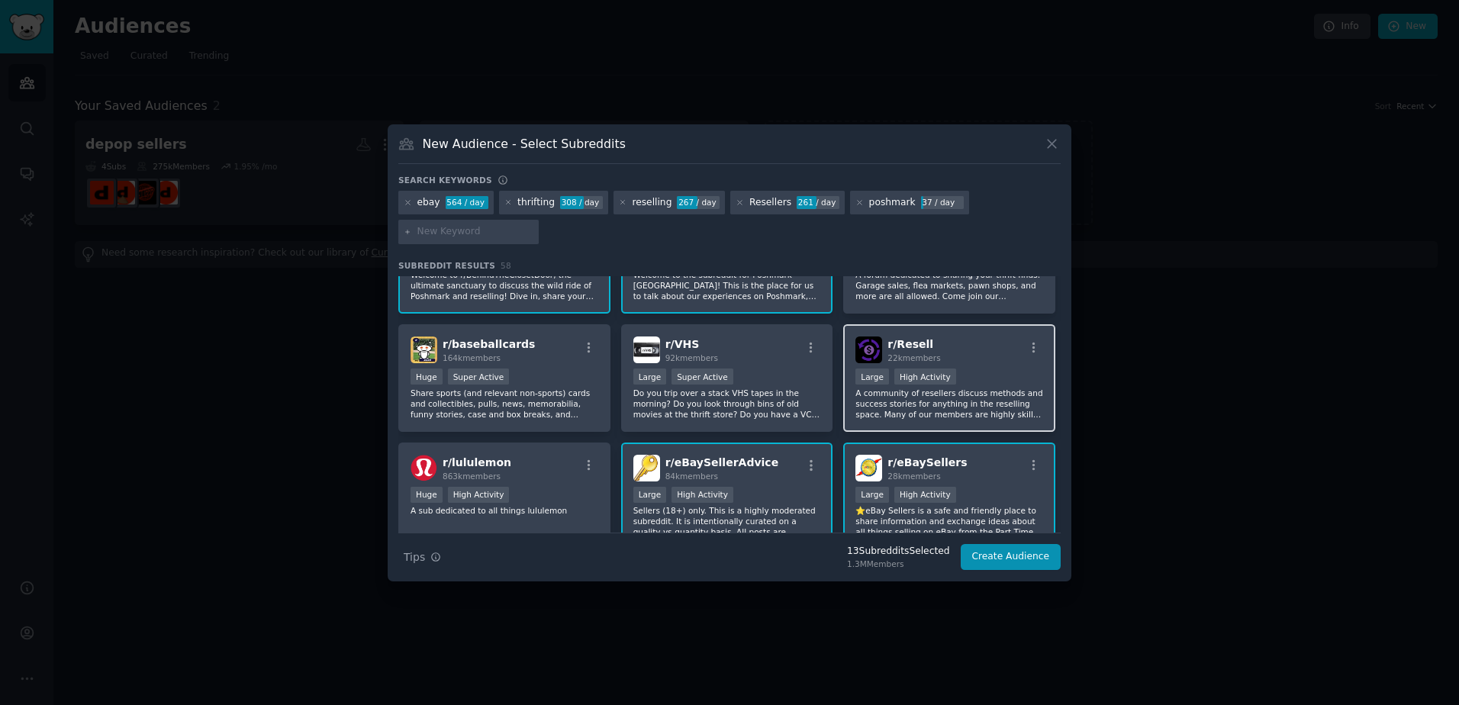
click at [990, 379] on div "Large High Activity" at bounding box center [949, 377] width 188 height 19
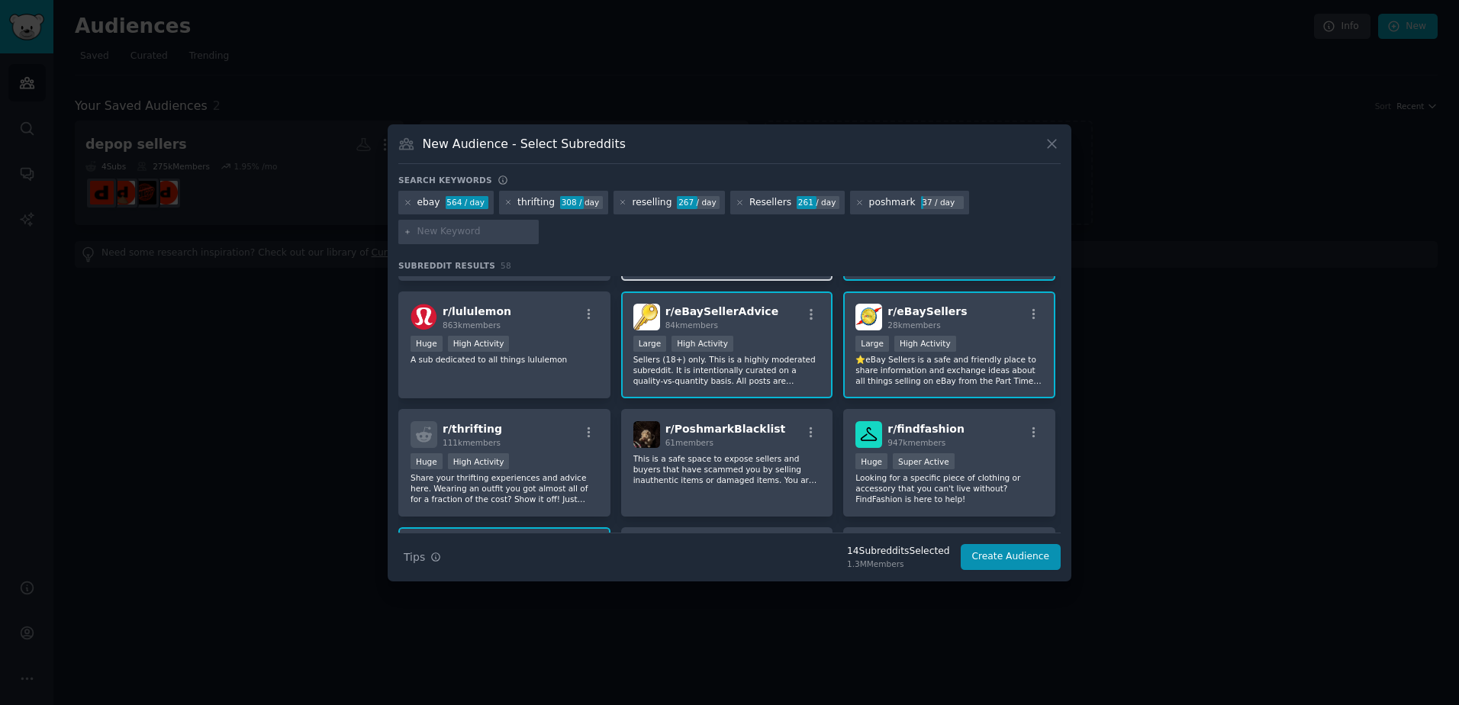
scroll to position [458, 0]
click at [542, 459] on div "Huge High Activity" at bounding box center [504, 461] width 188 height 19
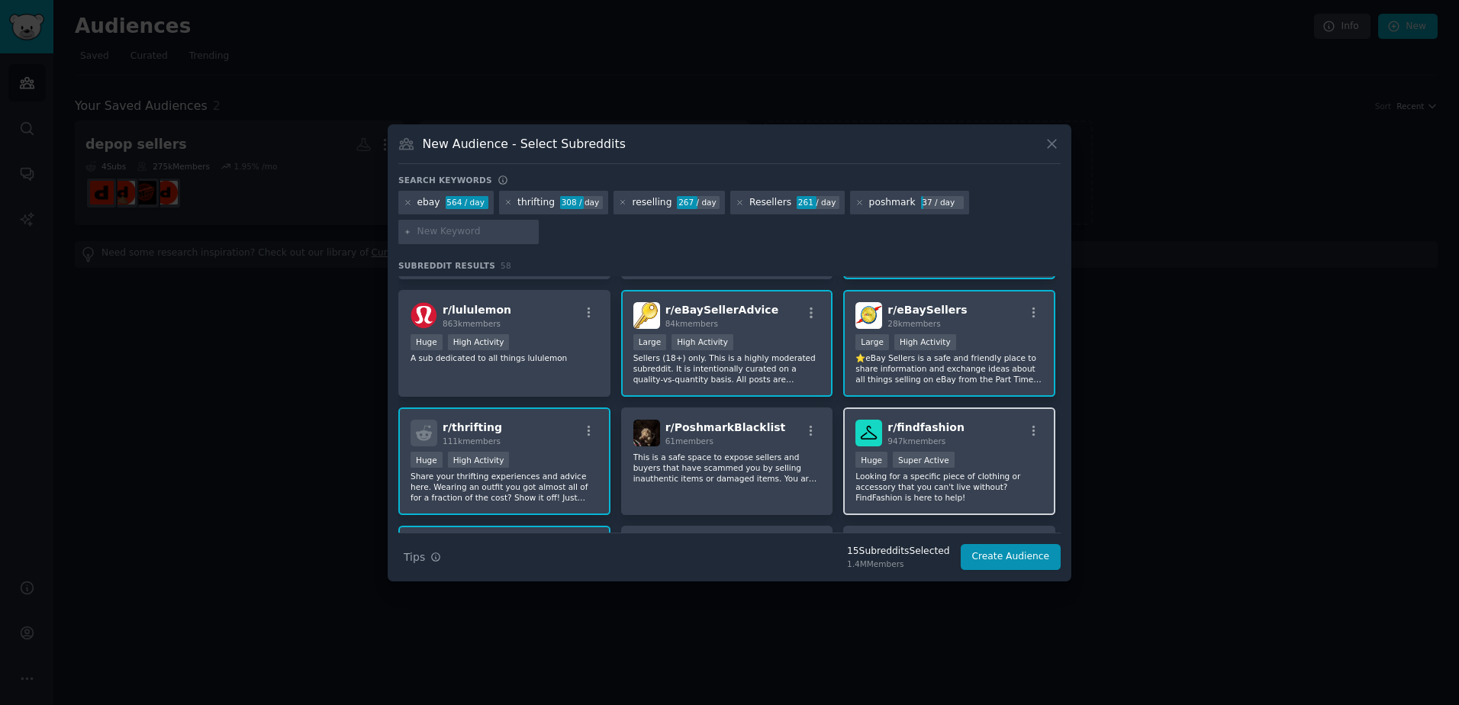
click at [978, 467] on div "Huge Super Active" at bounding box center [949, 461] width 188 height 19
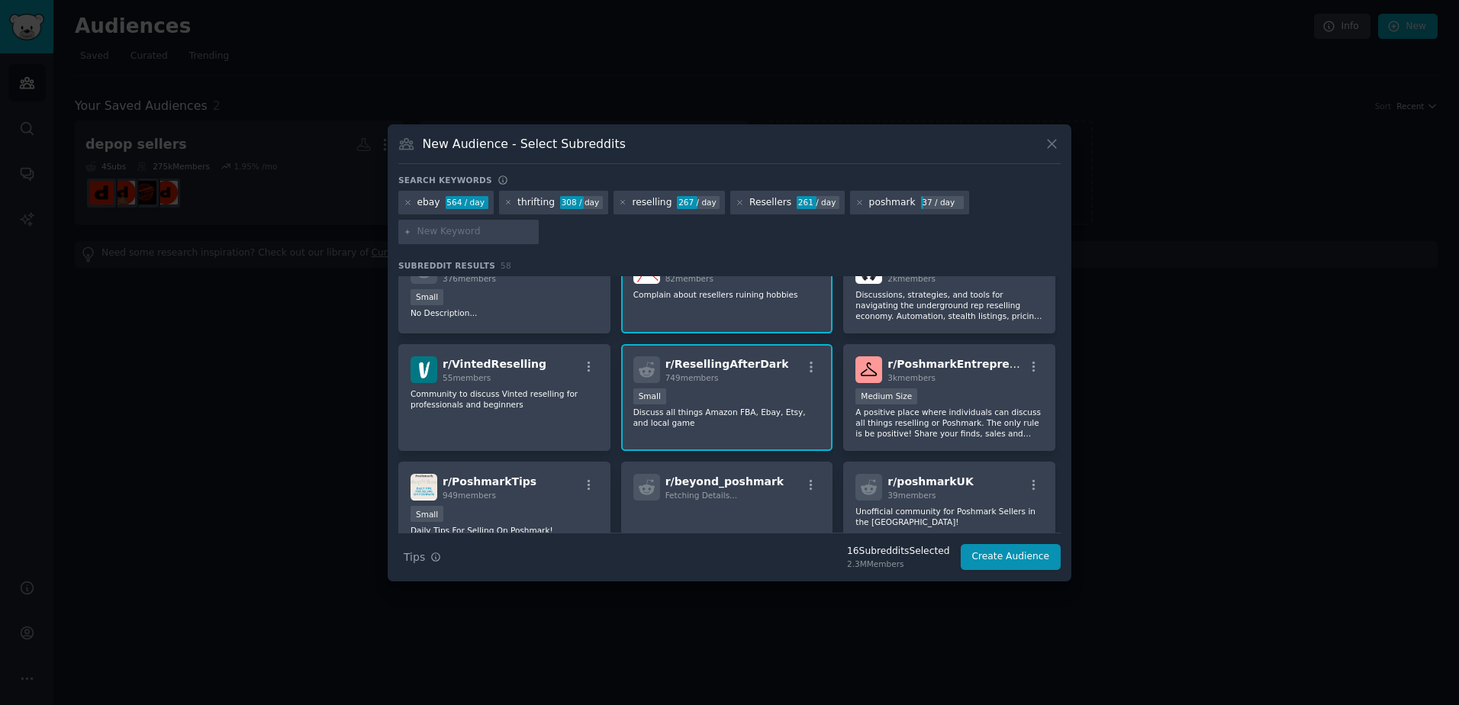
scroll to position [992, 0]
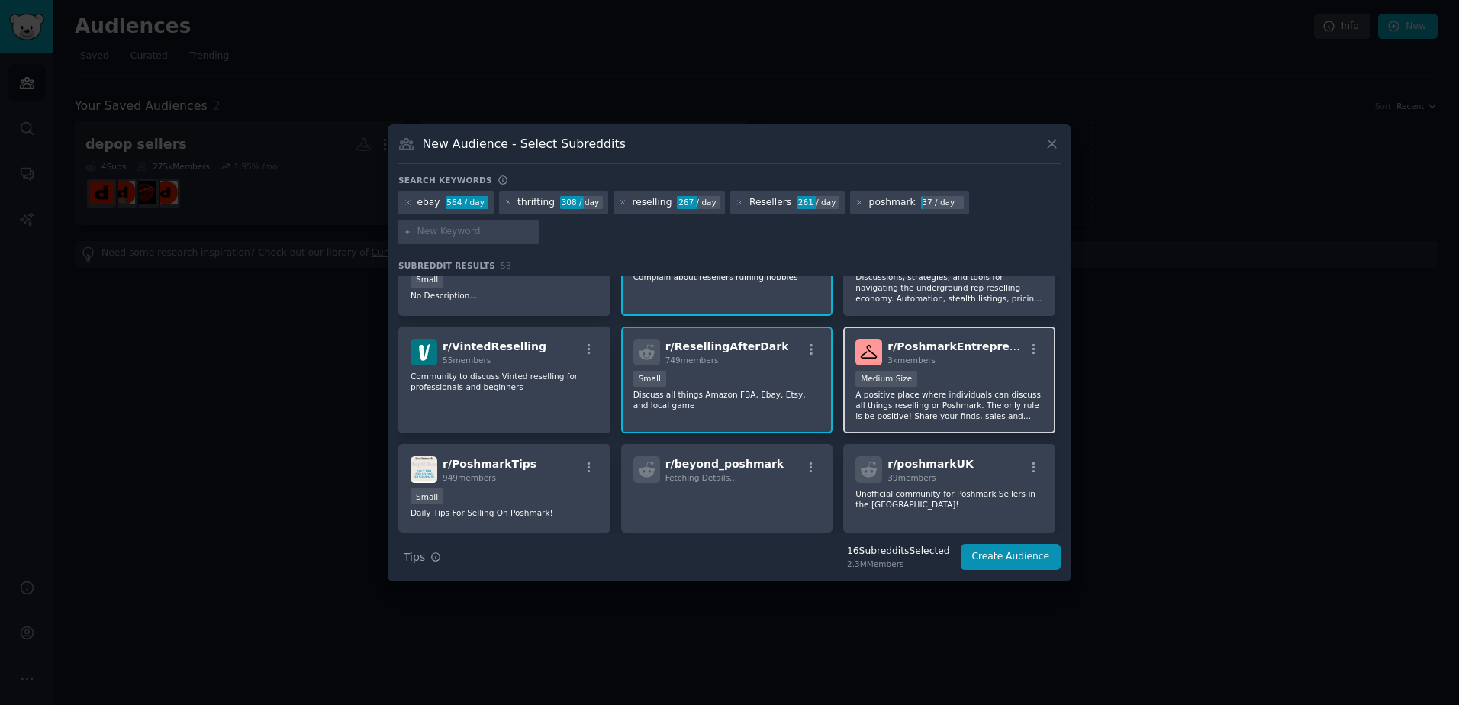
click at [1002, 409] on p "A positive place where individuals can discuss all things reselling or Poshmark…" at bounding box center [949, 405] width 188 height 32
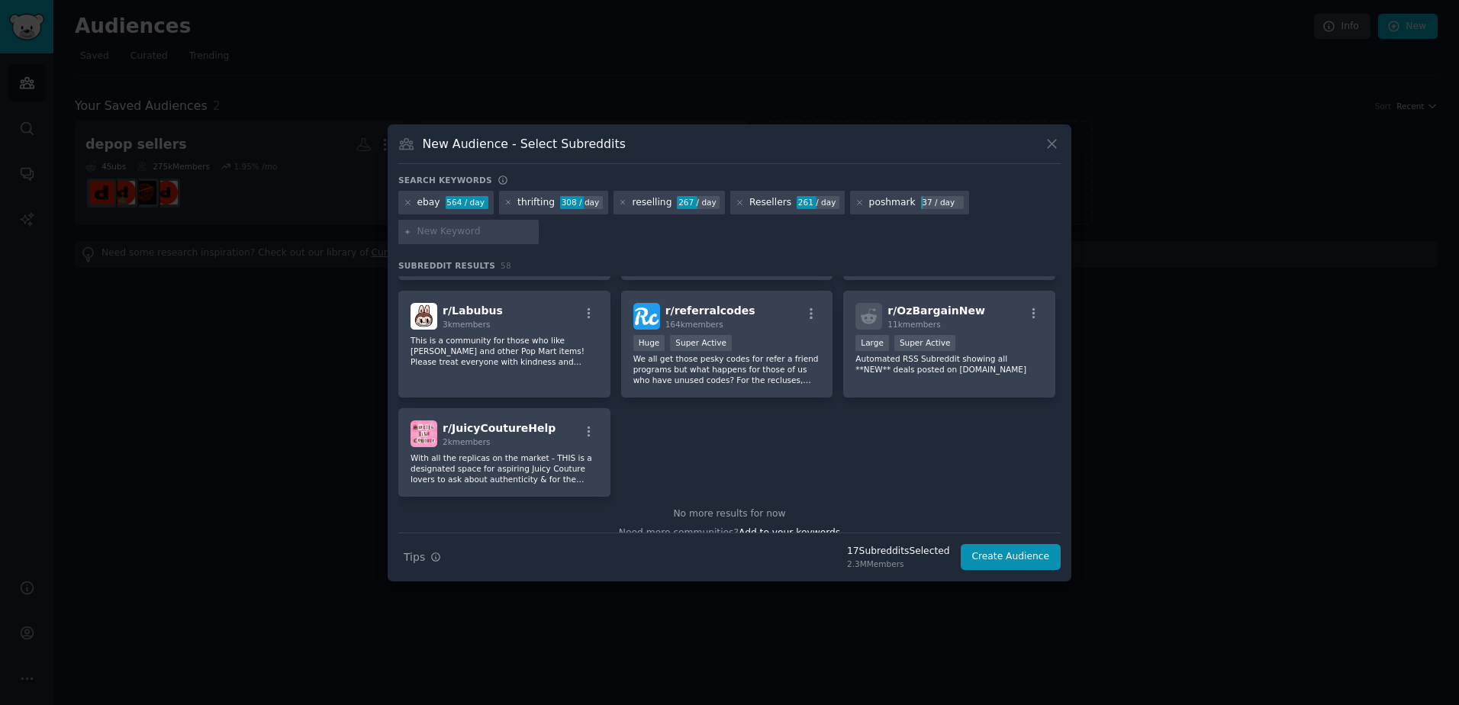
scroll to position [2060, 0]
click at [1015, 560] on button "Create Audience" at bounding box center [1010, 557] width 101 height 26
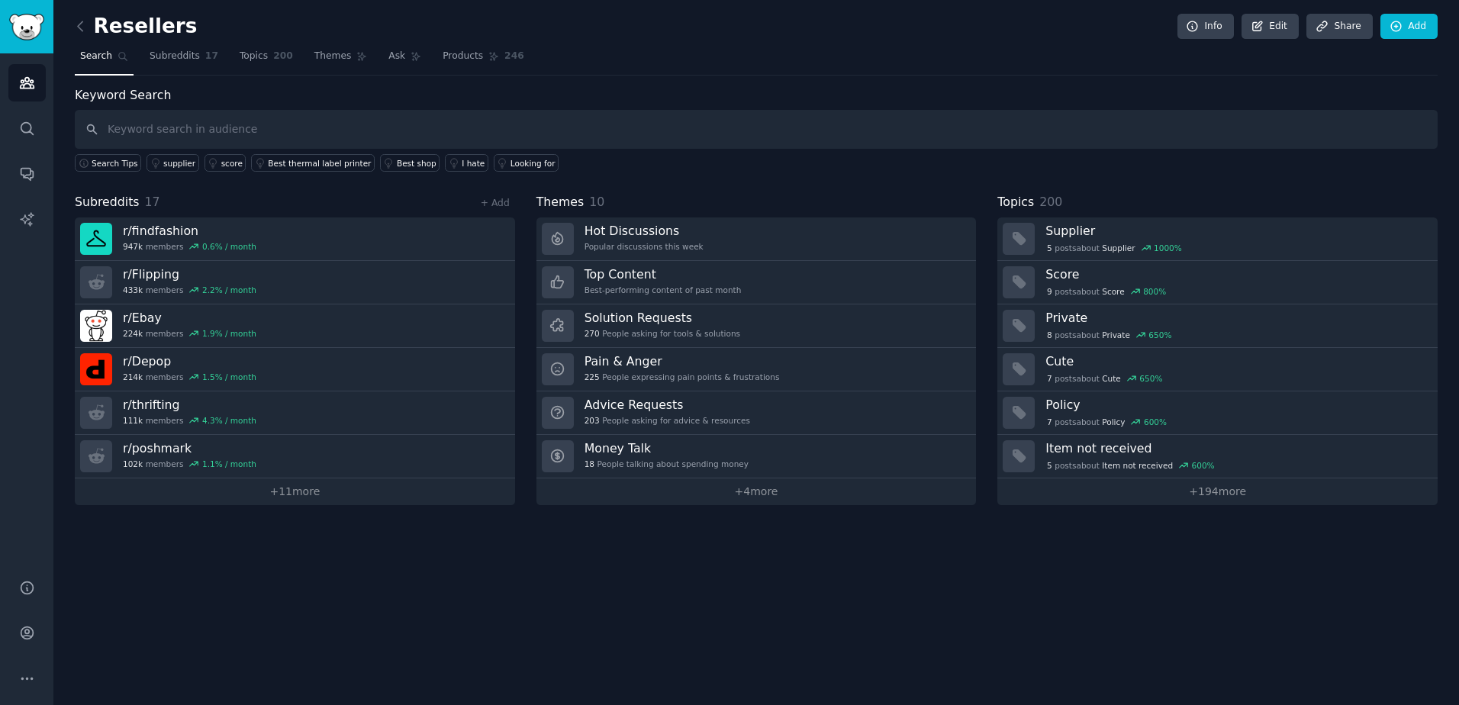
click at [276, 134] on input "text" at bounding box center [756, 129] width 1363 height 39
click at [388, 55] on span "Ask" at bounding box center [396, 57] width 17 height 14
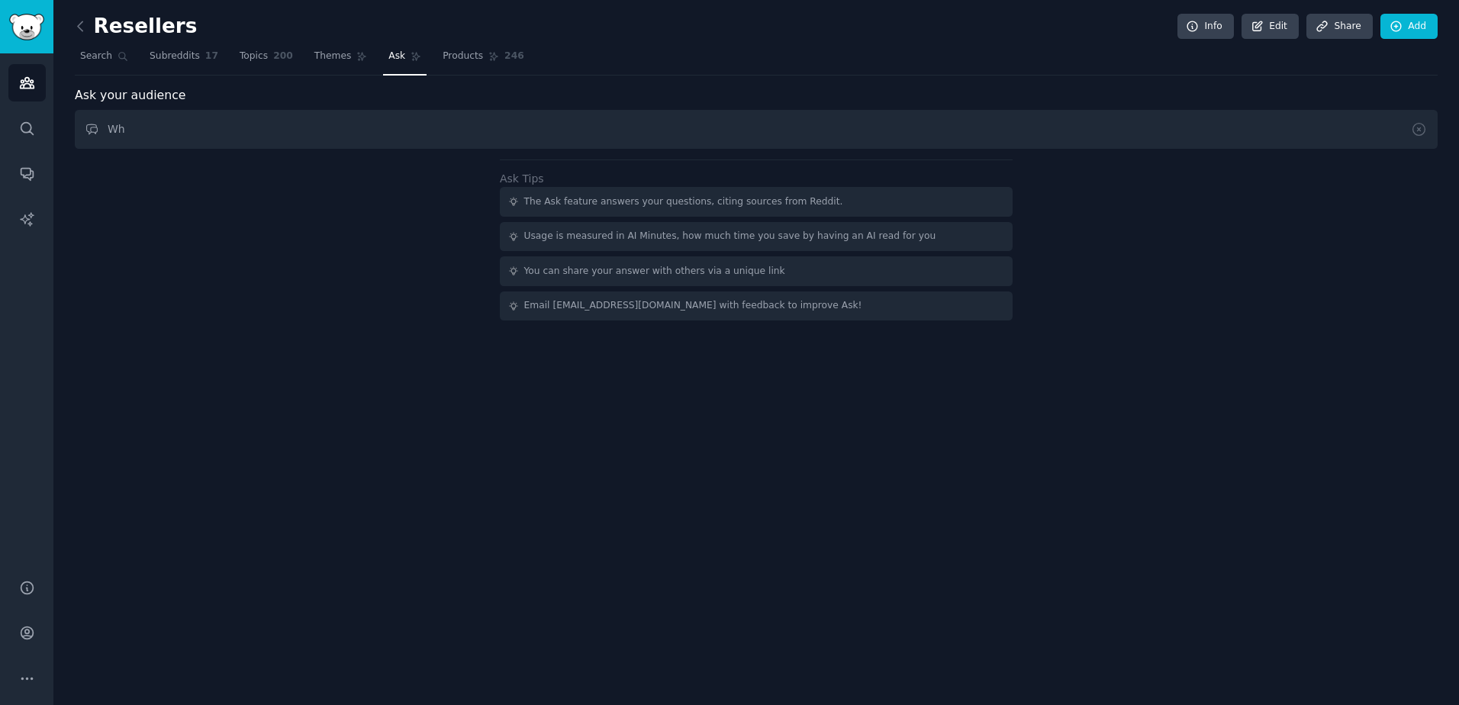
type input "W"
type input "I"
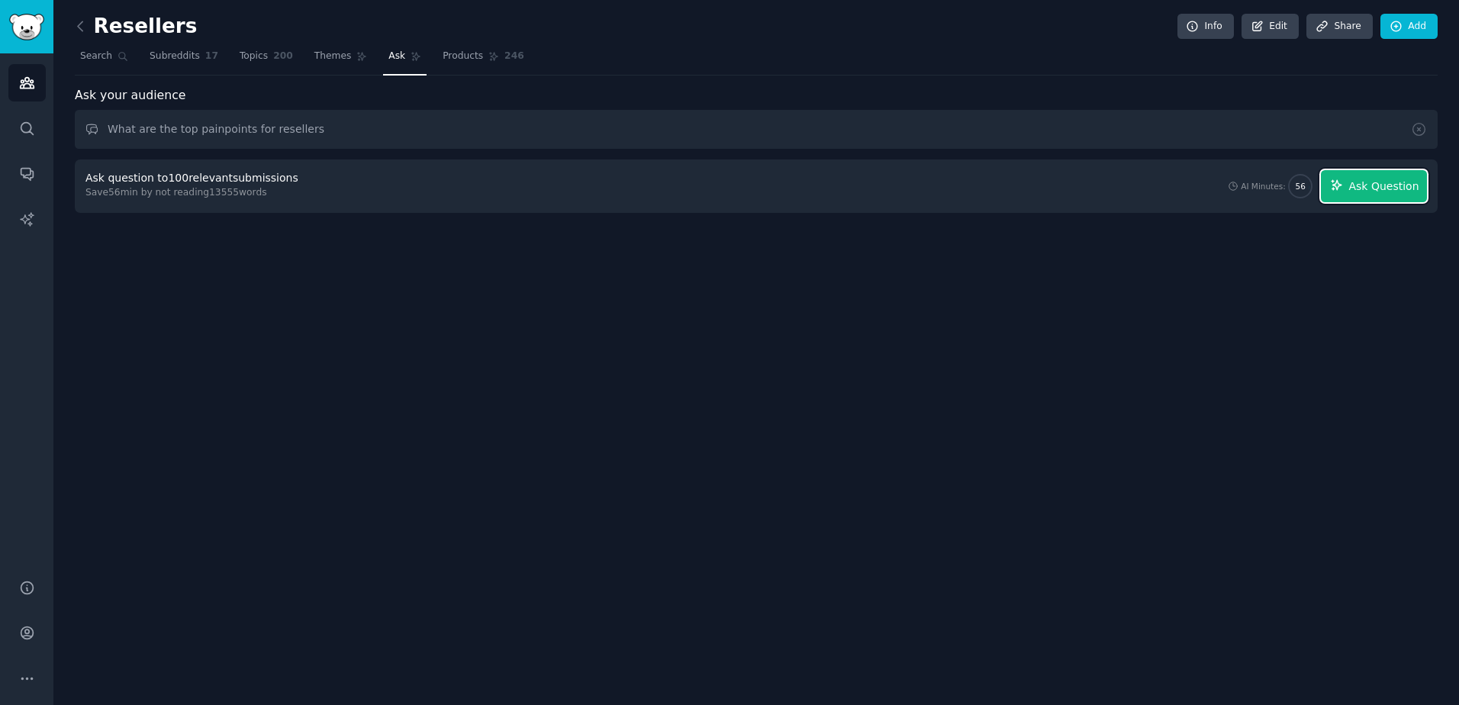
click at [1366, 185] on span "Ask Question" at bounding box center [1383, 187] width 70 height 16
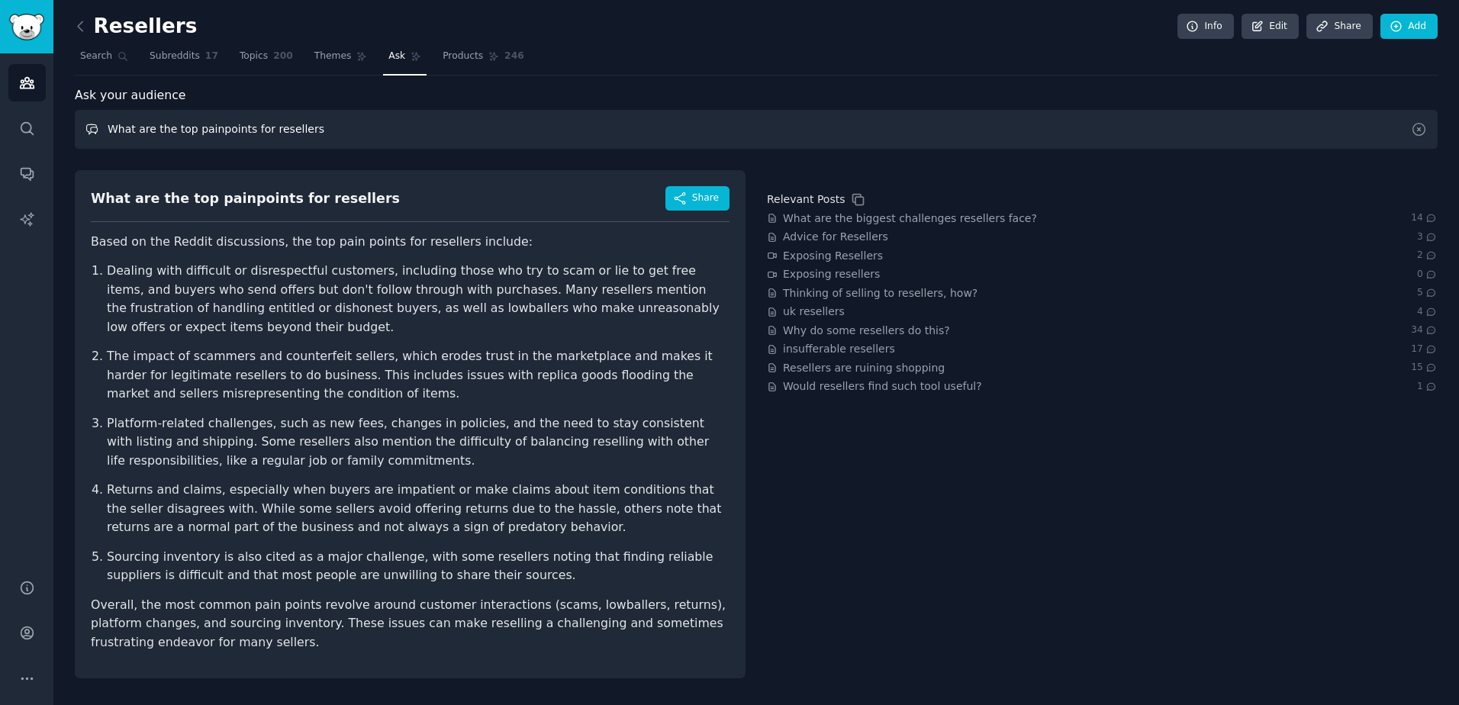
click at [516, 131] on input "What are the top painpoints for resellers" at bounding box center [756, 129] width 1363 height 39
drag, startPoint x: 348, startPoint y: 130, endPoint x: 106, endPoint y: 131, distance: 241.8
click at [106, 131] on input "What are the top painpoints for resellers" at bounding box center [756, 129] width 1363 height 39
type input "W"
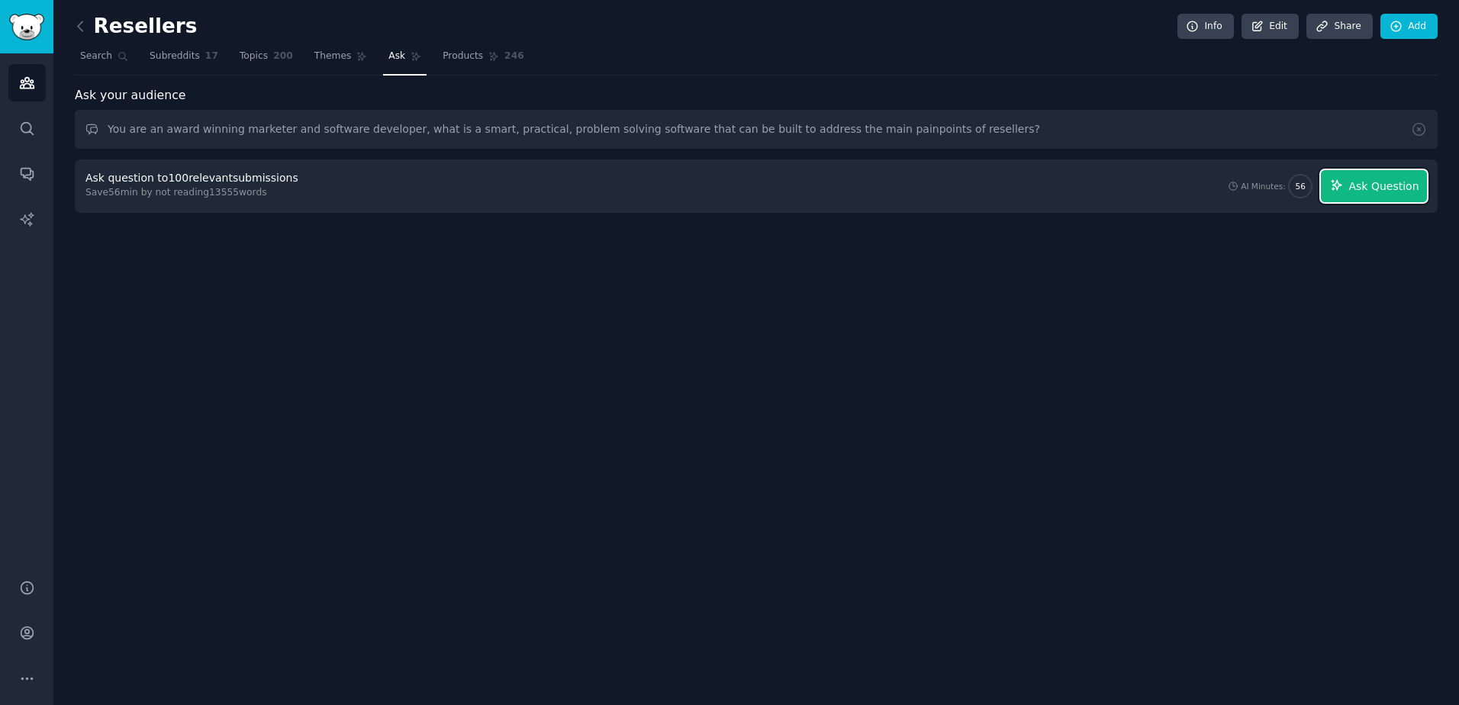
click at [1359, 187] on span "Ask Question" at bounding box center [1383, 187] width 70 height 16
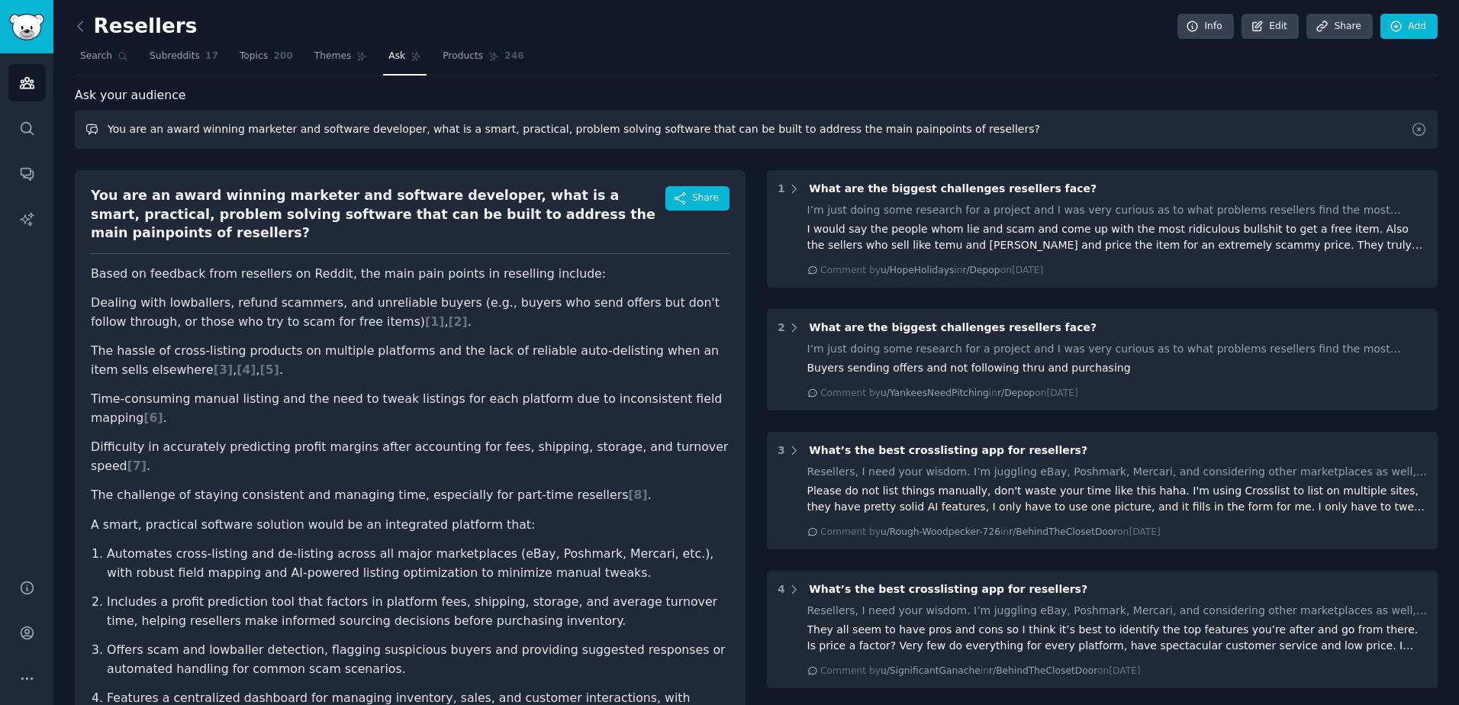
drag, startPoint x: 926, startPoint y: 136, endPoint x: -3, endPoint y: 132, distance: 929.2
click at [0, 132] on html "Advanced Search Audiences Search Conversations AI Reports Help Account More Res…" at bounding box center [729, 352] width 1459 height 705
type input "w"
type input "e"
type input "What are some less talked about, underground sourcing spots?"
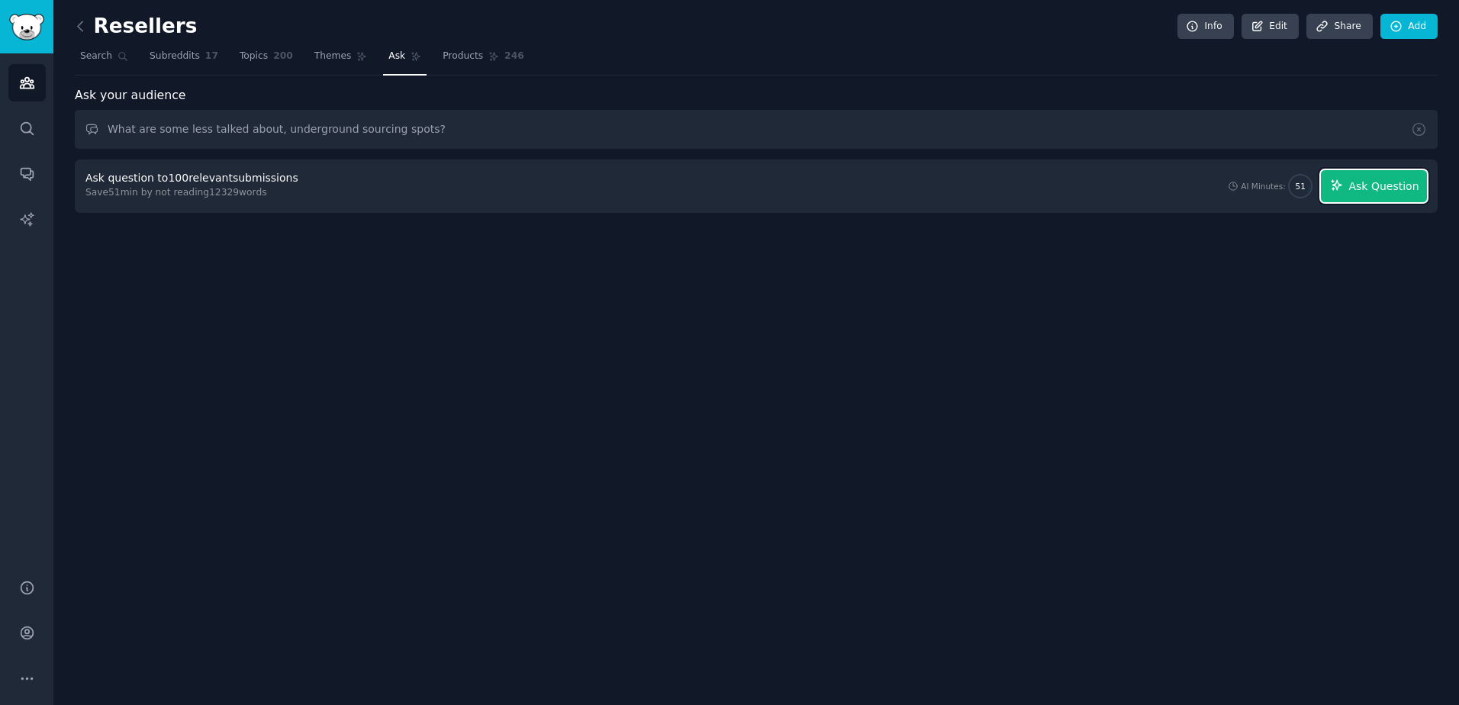
click at [1382, 176] on button "Ask Question" at bounding box center [1374, 186] width 106 height 32
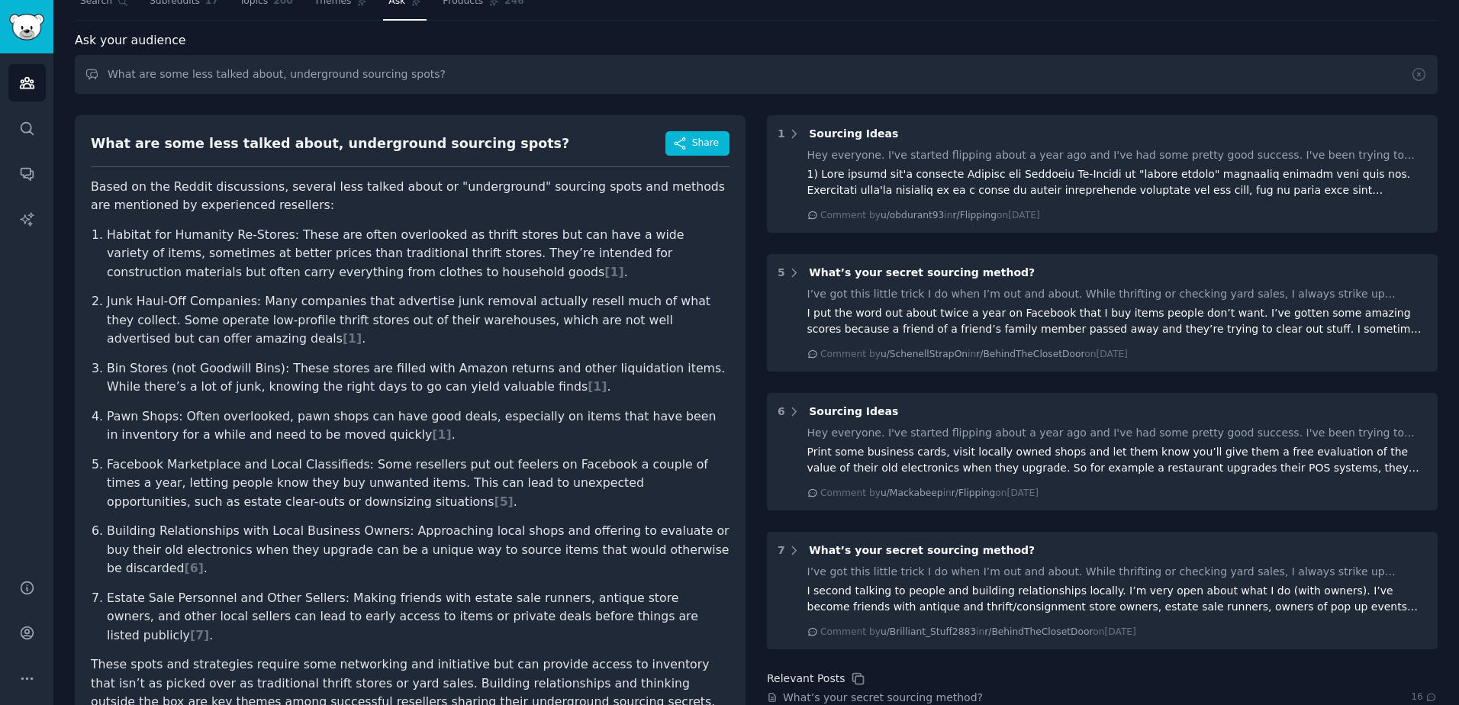
scroll to position [32, 0]
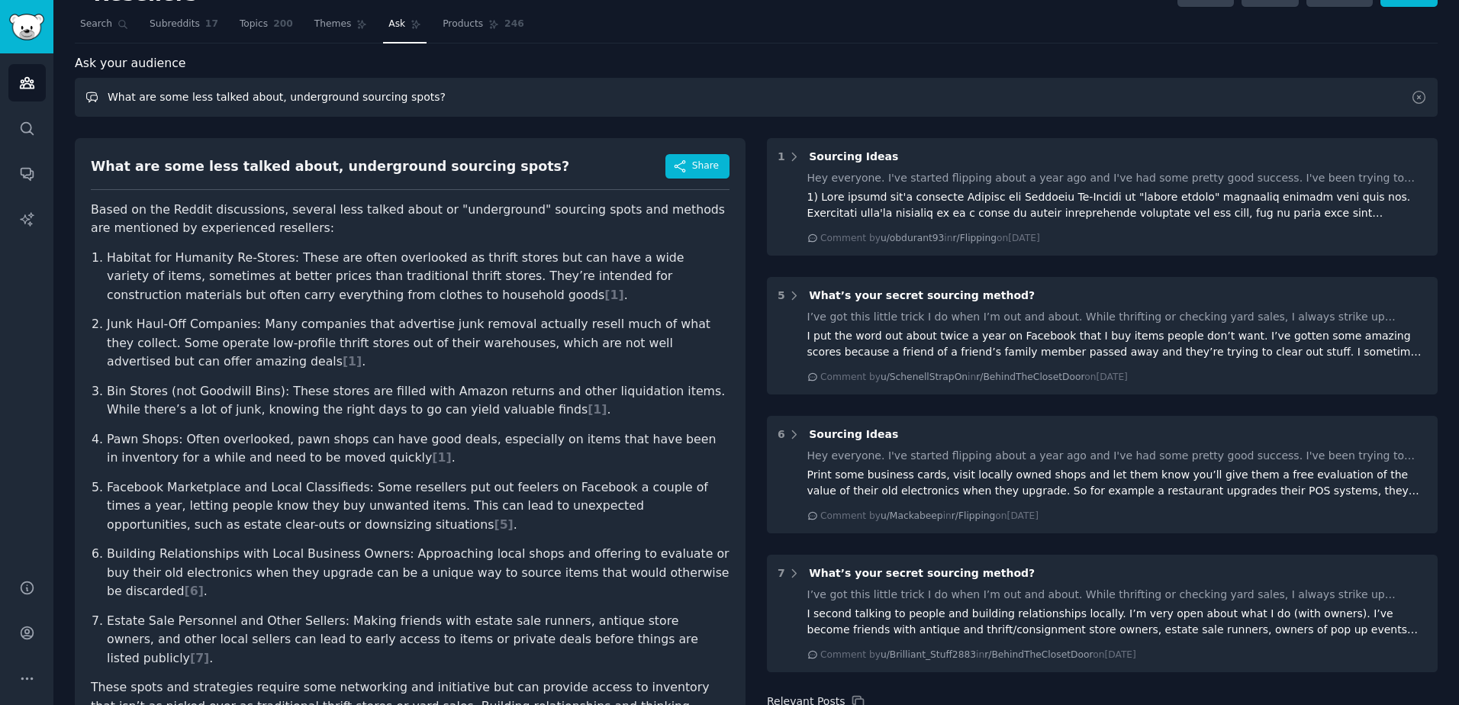
click at [528, 95] on input "What are some less talked about, underground sourcing spots?" at bounding box center [756, 97] width 1363 height 39
type input "What would be a great software for sourcing that can be built?"
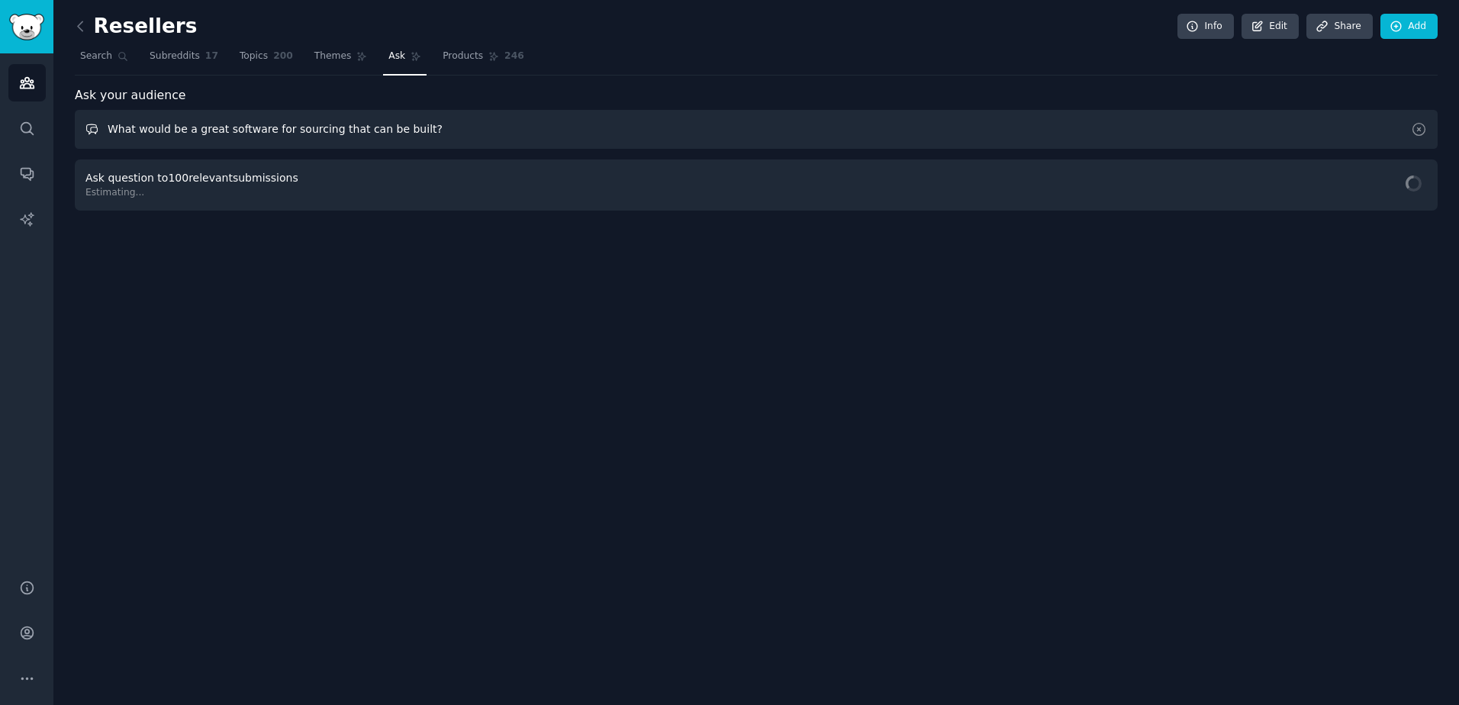
scroll to position [0, 0]
click at [1377, 191] on span "Ask Question" at bounding box center [1383, 187] width 70 height 16
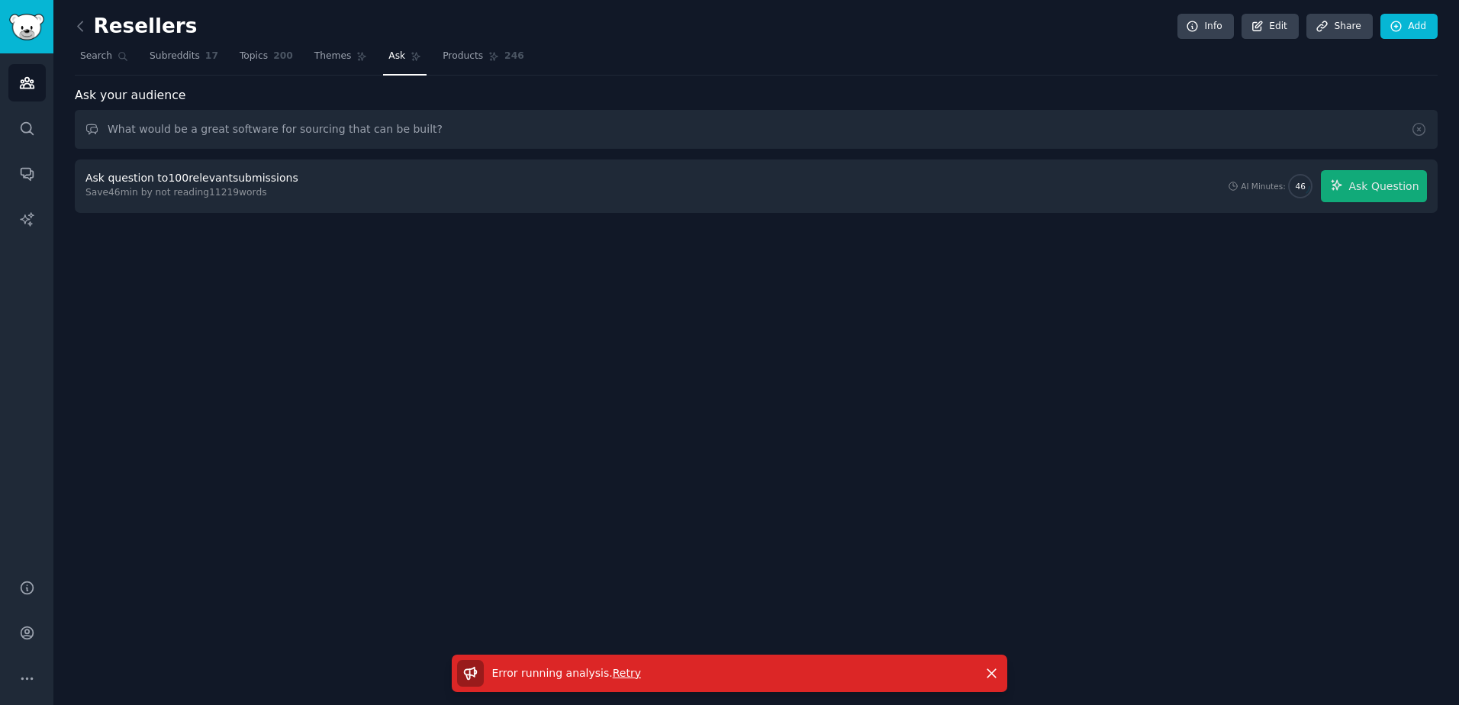
click at [613, 671] on span "Retry" at bounding box center [627, 673] width 28 height 12
